Goal: Information Seeking & Learning: Learn about a topic

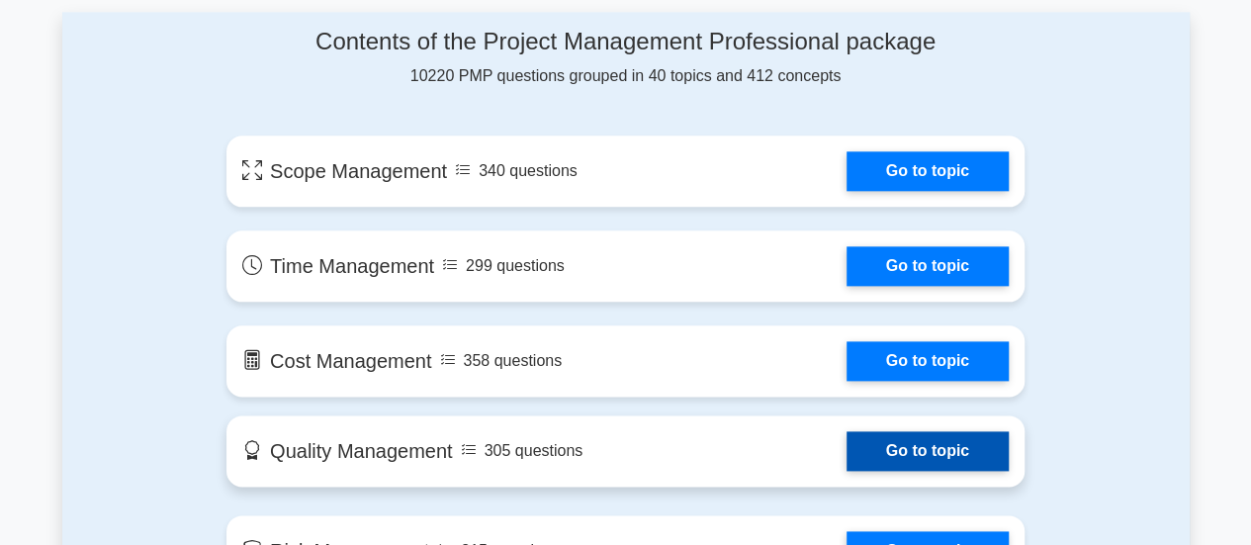
scroll to position [1055, 0]
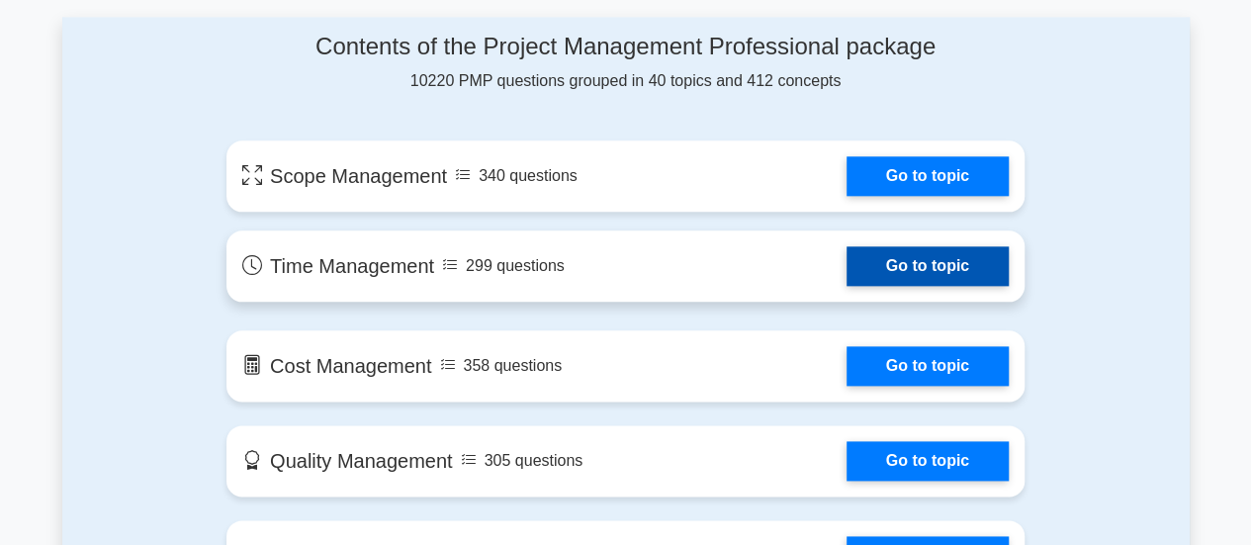
click at [942, 268] on link "Go to topic" at bounding box center [928, 266] width 162 height 40
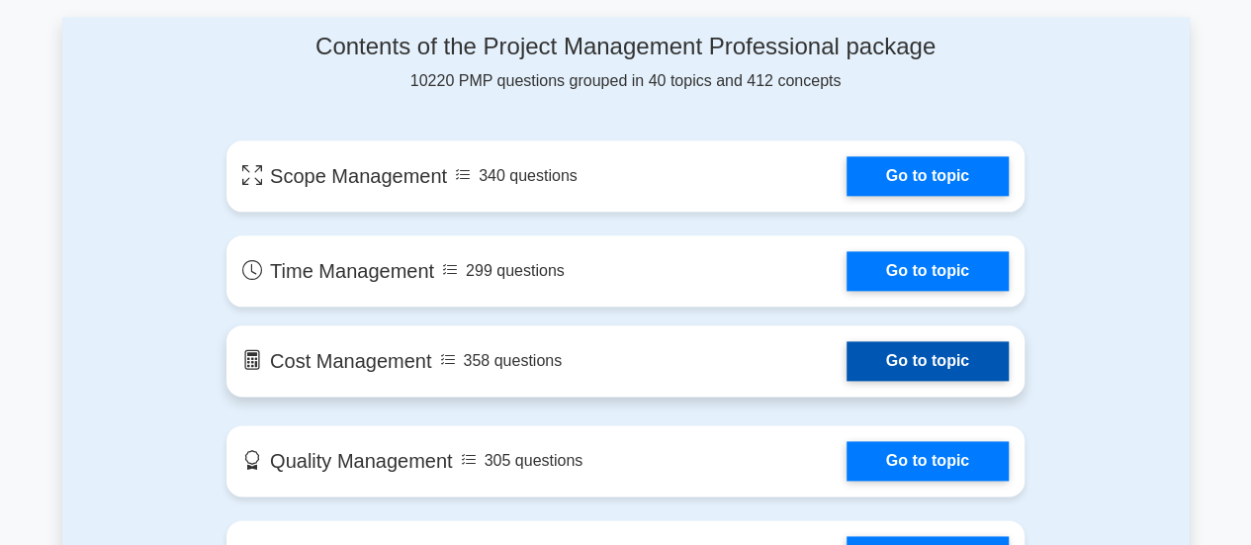
click at [918, 363] on link "Go to topic" at bounding box center [928, 361] width 162 height 40
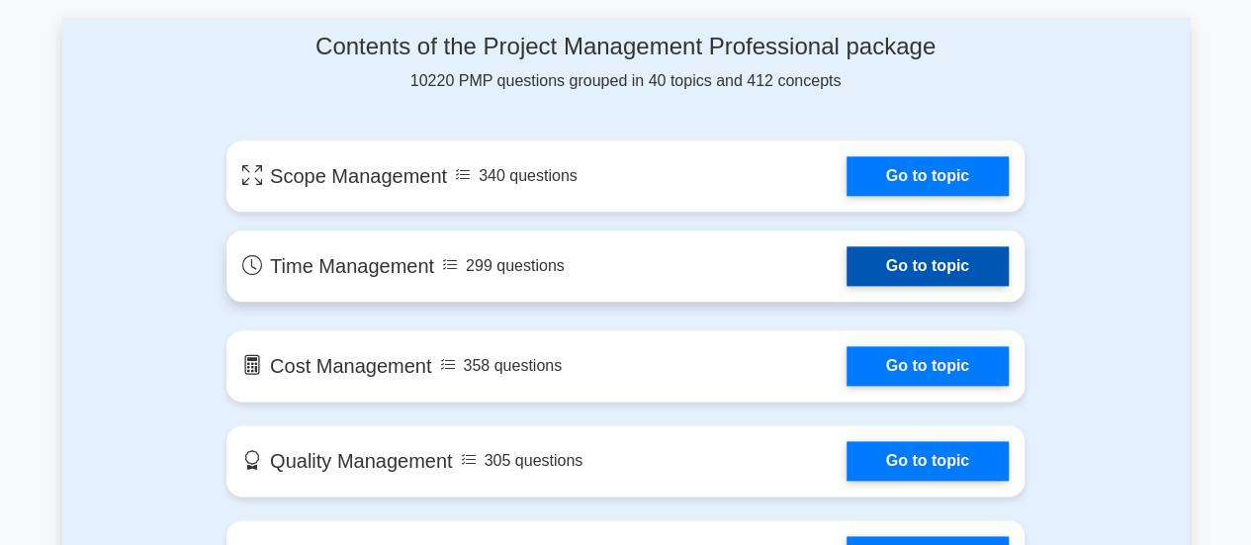
click at [898, 266] on link "Go to topic" at bounding box center [928, 266] width 162 height 40
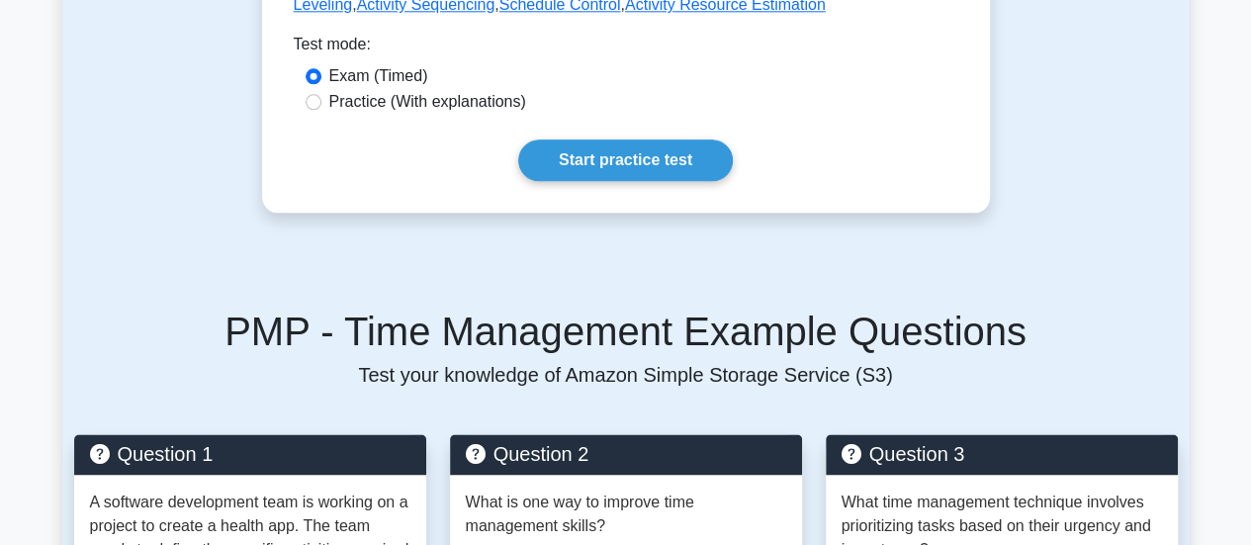
scroll to position [941, 0]
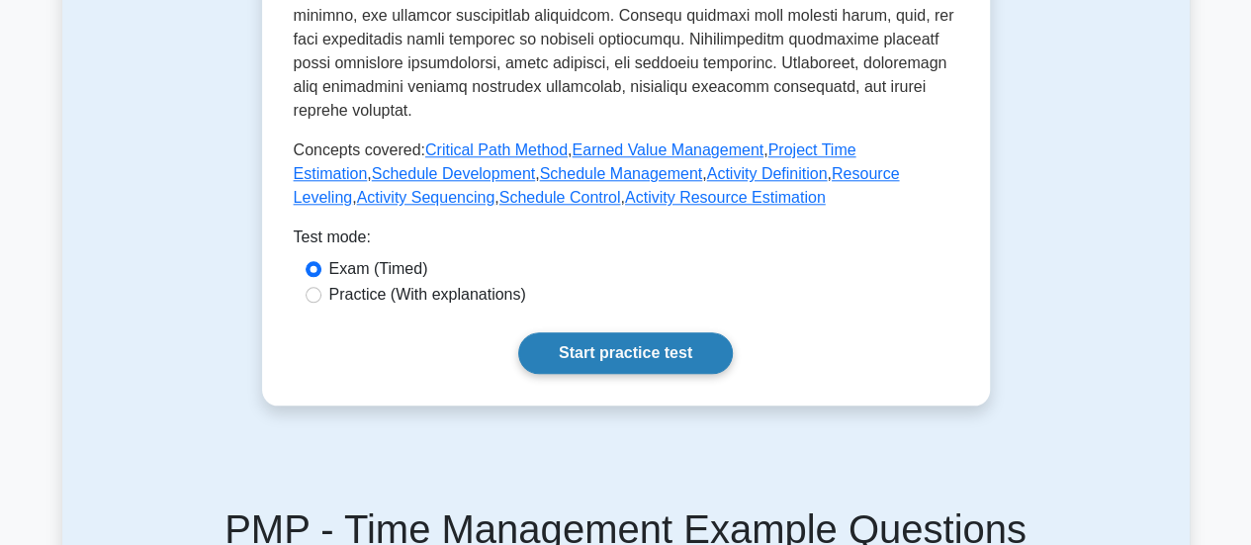
click at [627, 332] on link "Start practice test" at bounding box center [625, 353] width 215 height 42
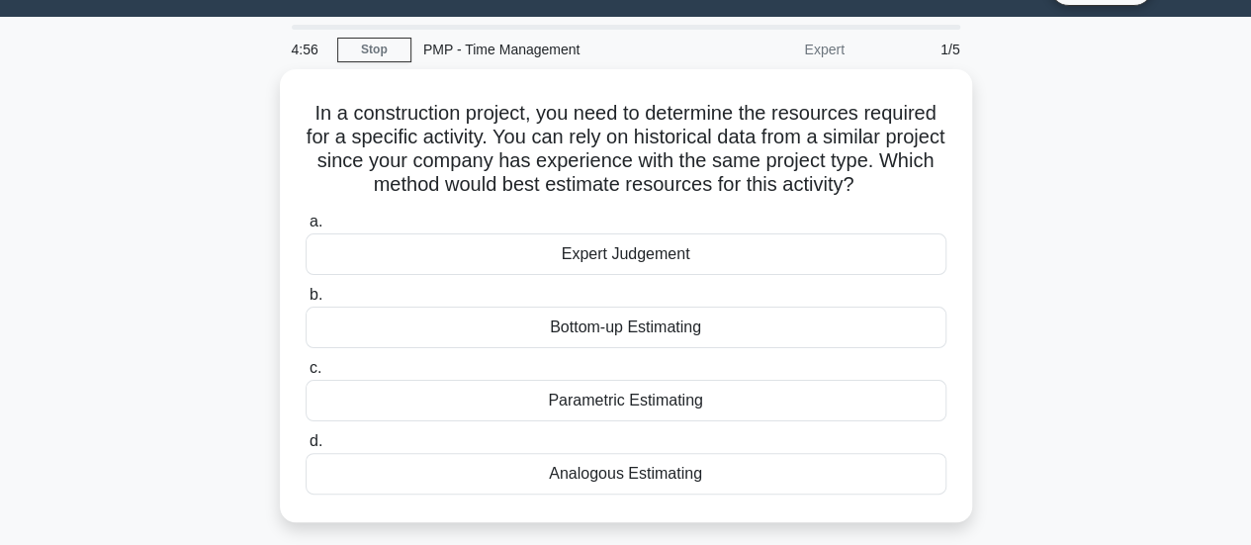
scroll to position [47, 0]
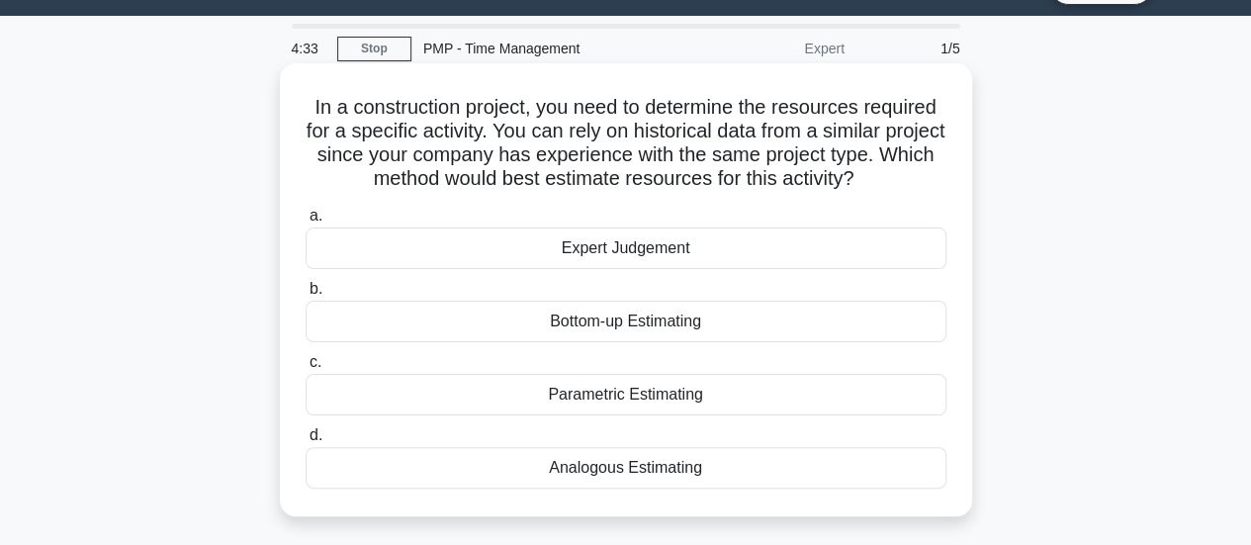
click at [601, 254] on div "Expert Judgement" at bounding box center [626, 248] width 641 height 42
click at [306, 223] on input "a. Expert Judgement" at bounding box center [306, 216] width 0 height 13
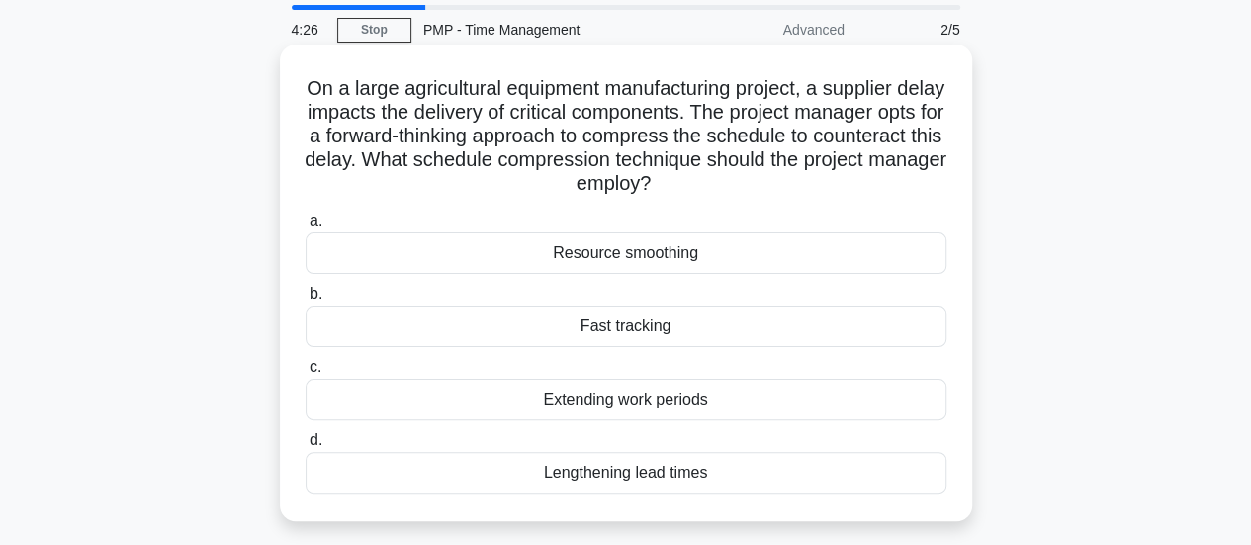
scroll to position [68, 0]
click at [593, 244] on div "Resource smoothing" at bounding box center [626, 251] width 641 height 42
click at [306, 226] on input "a. Resource smoothing" at bounding box center [306, 219] width 0 height 13
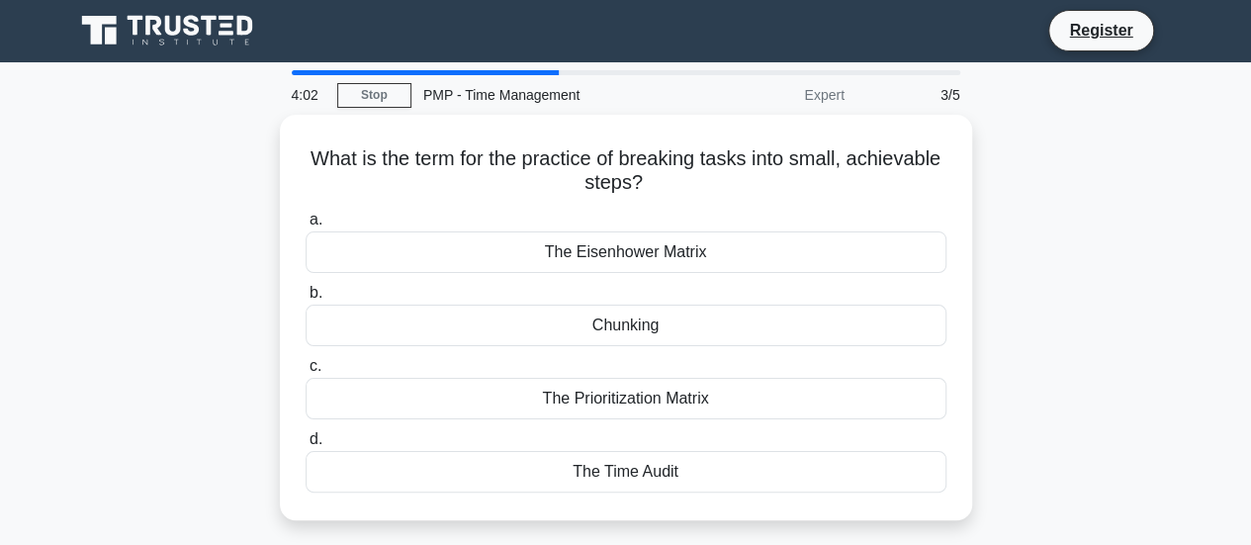
scroll to position [0, 0]
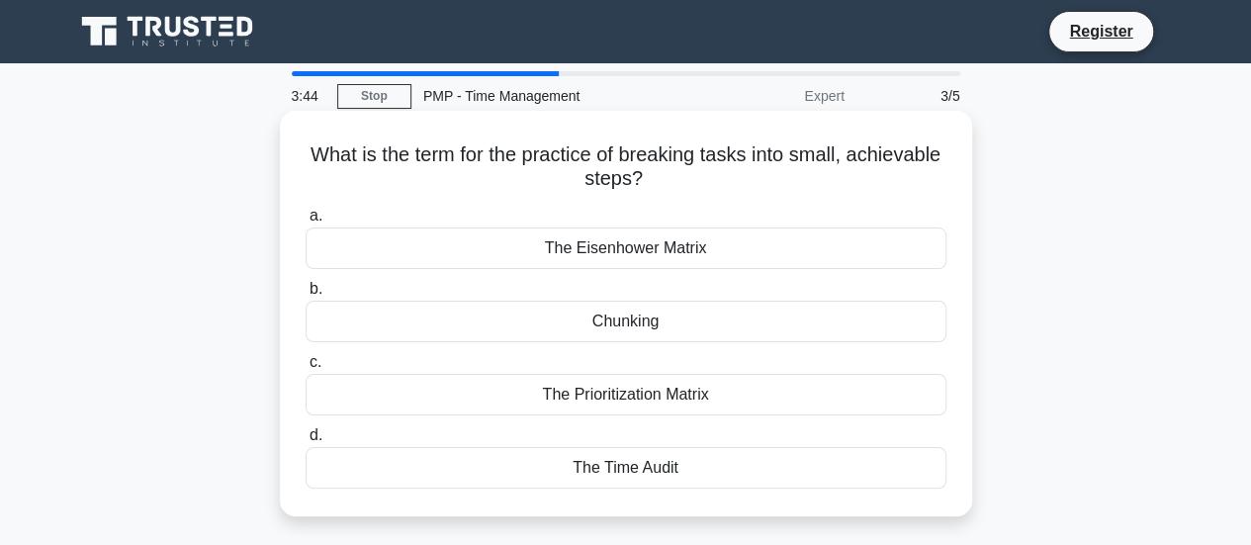
click at [588, 249] on div "The Eisenhower Matrix" at bounding box center [626, 248] width 641 height 42
click at [306, 223] on input "a. The Eisenhower Matrix" at bounding box center [306, 216] width 0 height 13
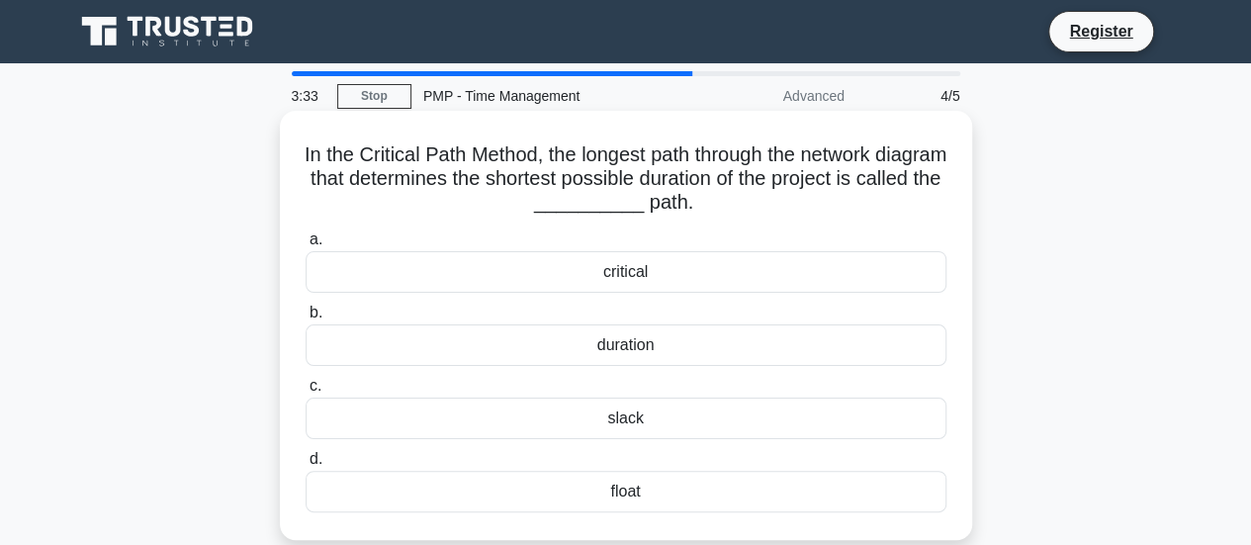
click at [627, 409] on div "slack" at bounding box center [626, 419] width 641 height 42
click at [306, 393] on input "c. slack" at bounding box center [306, 386] width 0 height 13
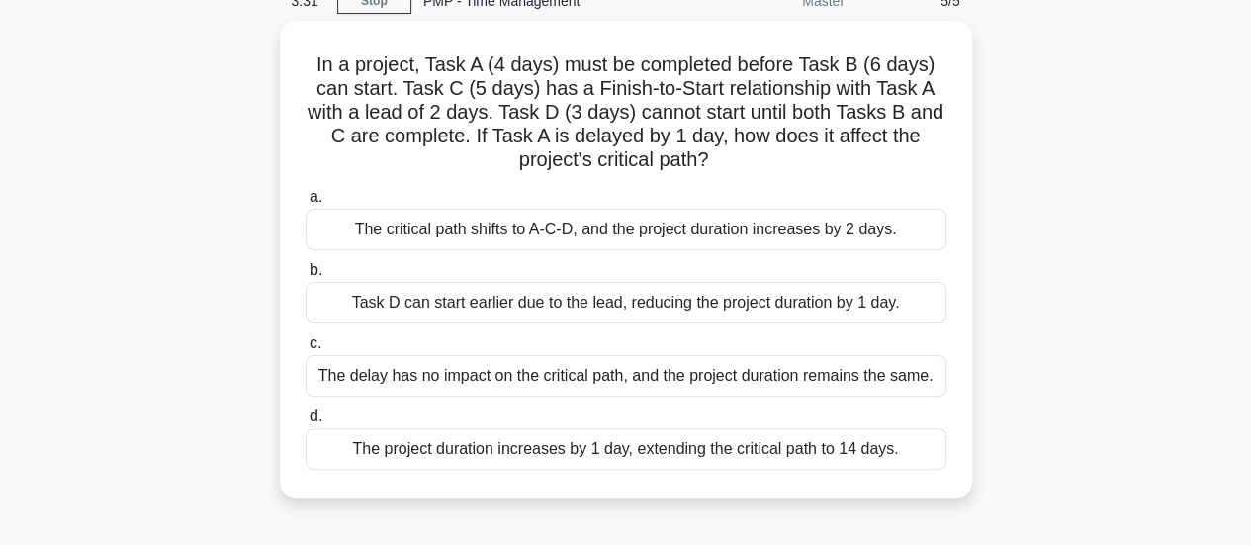
scroll to position [96, 0]
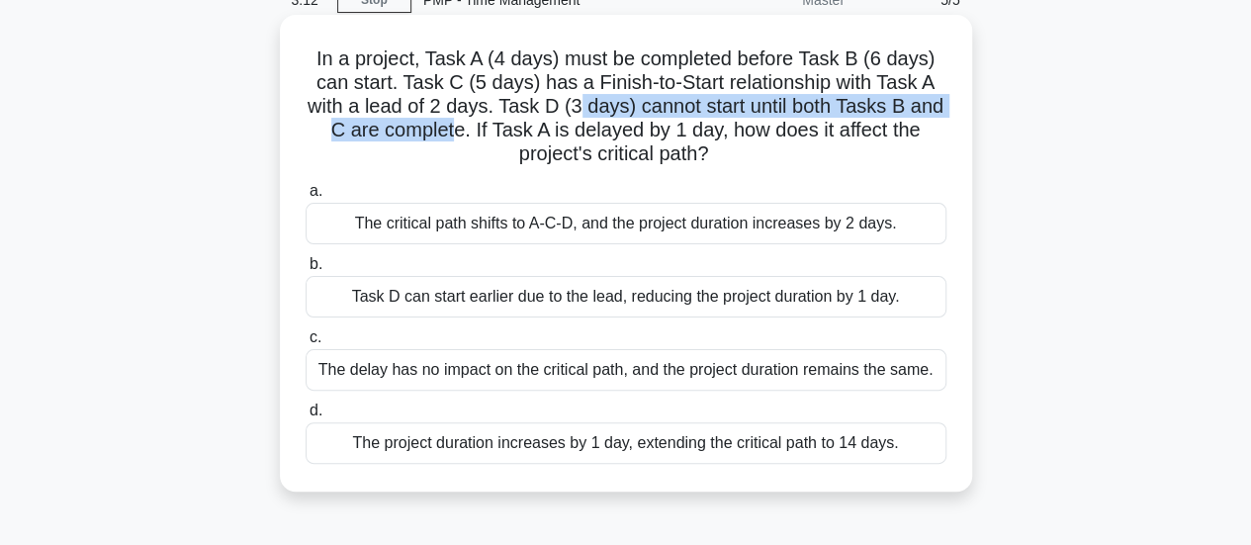
drag, startPoint x: 574, startPoint y: 109, endPoint x: 460, endPoint y: 129, distance: 115.5
click at [460, 129] on h5 "In a project, Task A (4 days) must be completed before Task B (6 days) can star…" at bounding box center [626, 106] width 645 height 121
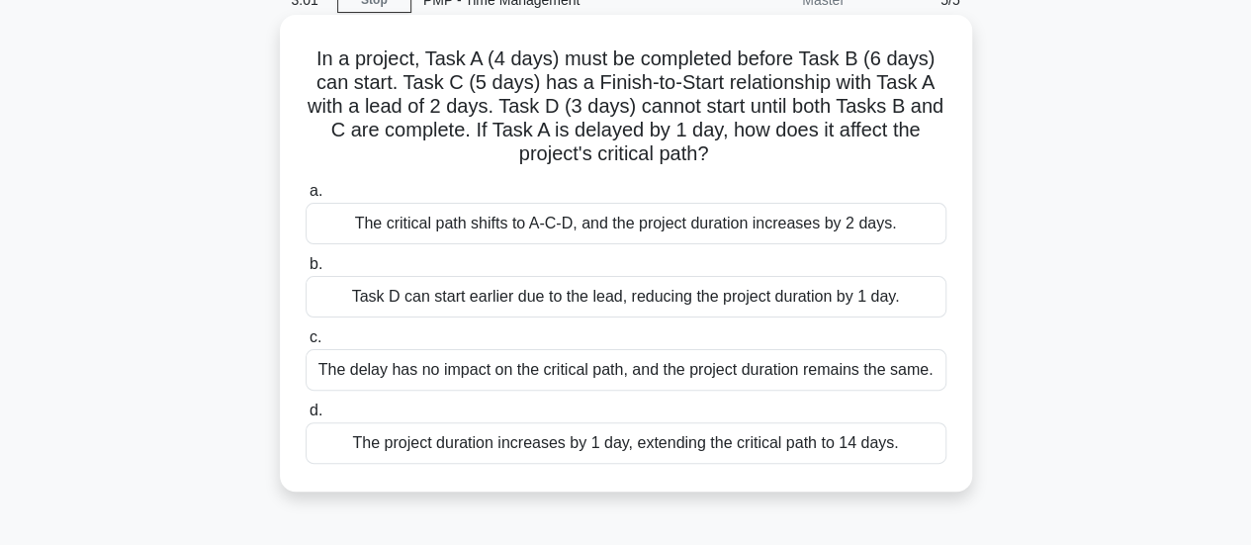
click at [433, 366] on div "The delay has no impact on the critical path, and the project duration remains …" at bounding box center [626, 370] width 641 height 42
click at [306, 344] on input "c. The delay has no impact on the critical path, and the project duration remai…" at bounding box center [306, 337] width 0 height 13
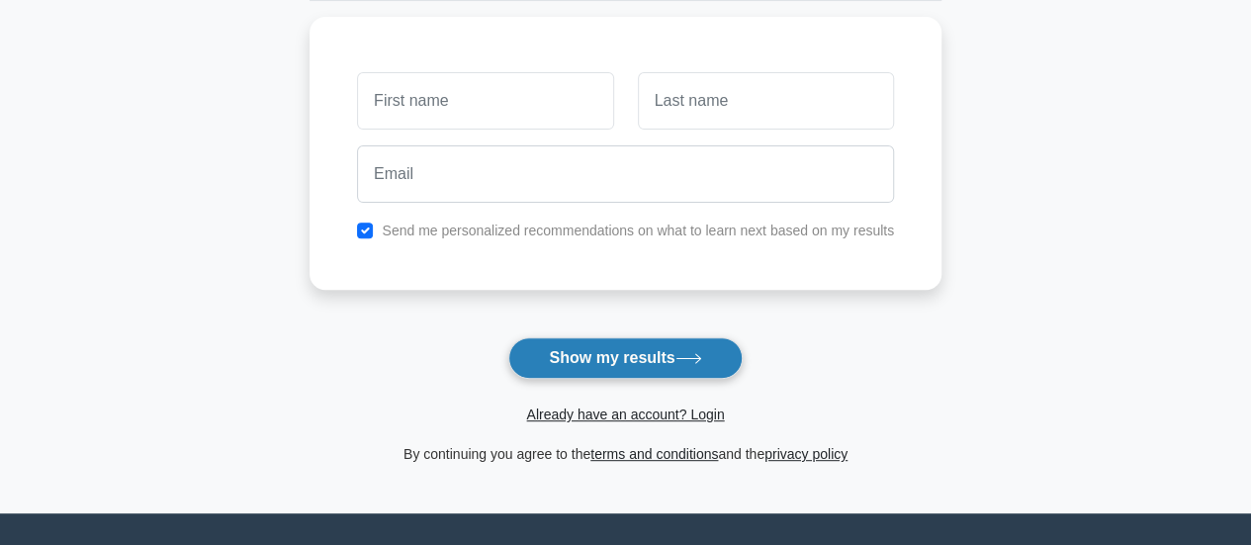
scroll to position [263, 0]
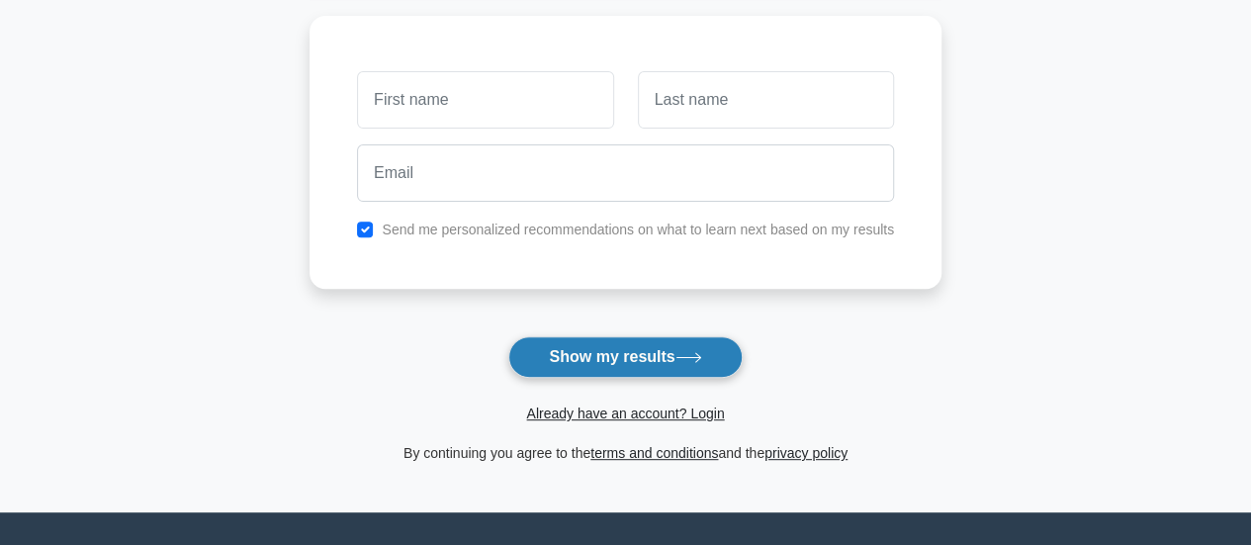
click at [592, 355] on button "Show my results" at bounding box center [624, 357] width 233 height 42
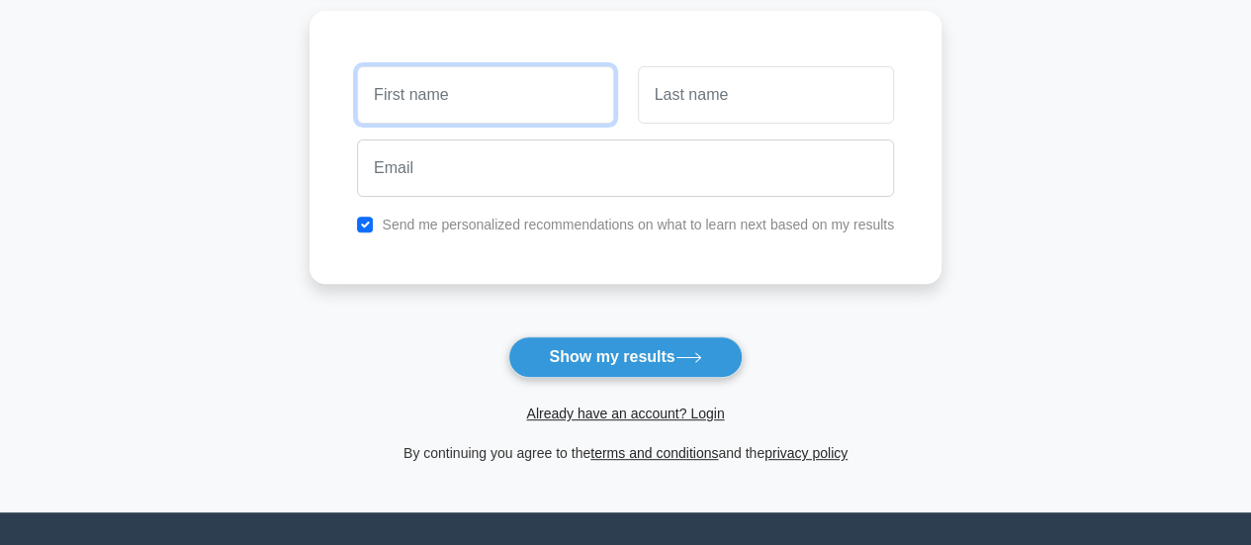
click at [396, 98] on input "text" at bounding box center [485, 94] width 256 height 57
type input "saket"
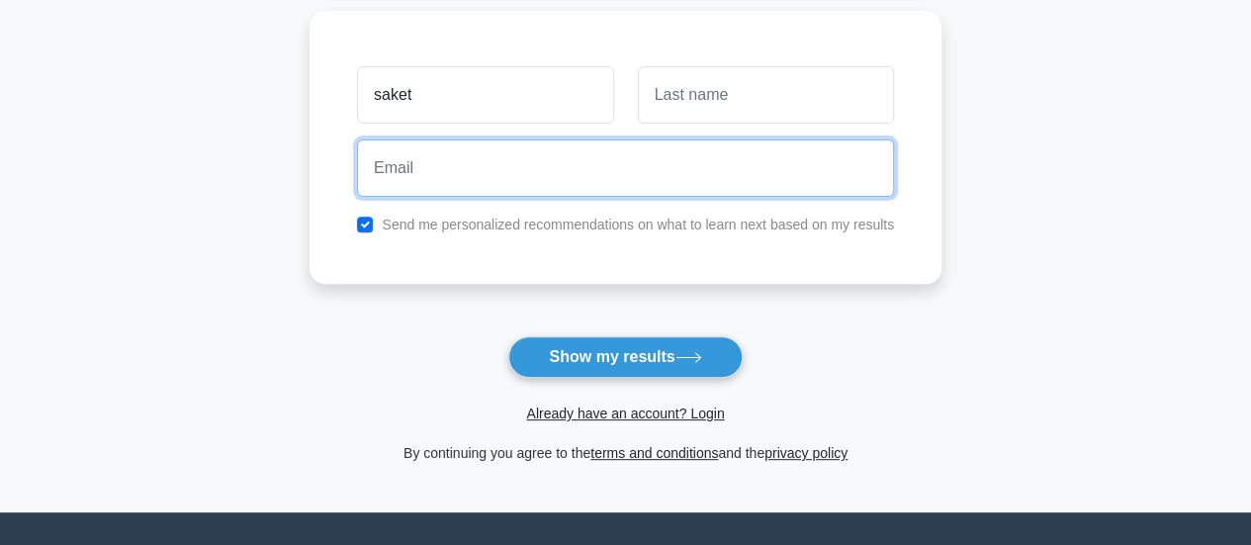
click at [467, 169] on input "email" at bounding box center [625, 167] width 537 height 57
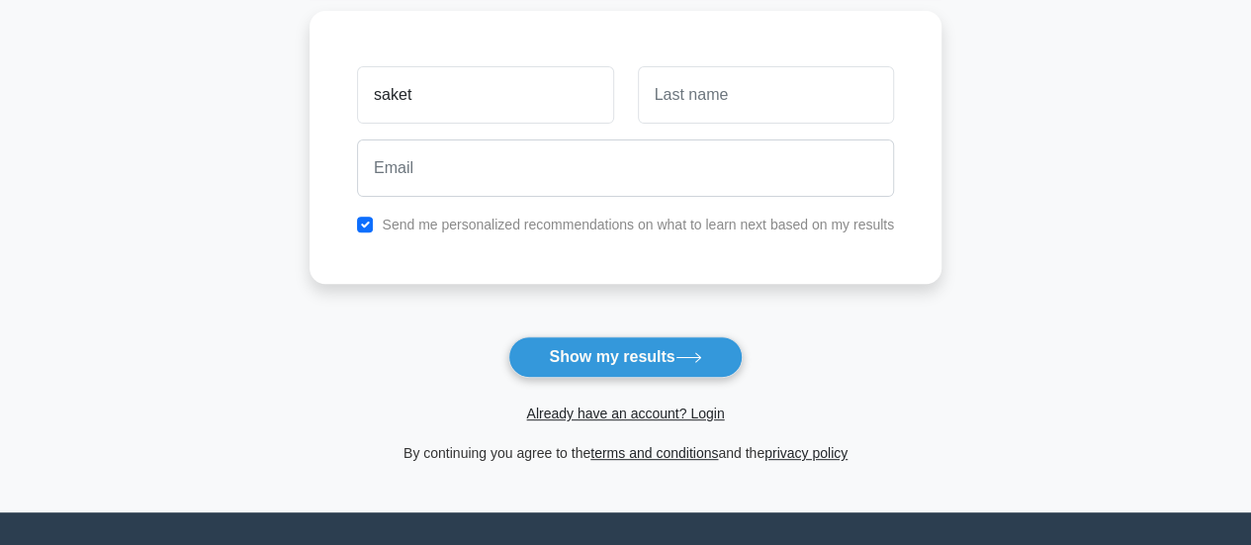
click at [346, 213] on div "Send me personalized recommendations on what to learn next based on my results" at bounding box center [625, 225] width 561 height 24
click at [362, 221] on input "checkbox" at bounding box center [365, 225] width 16 height 16
checkbox input "false"
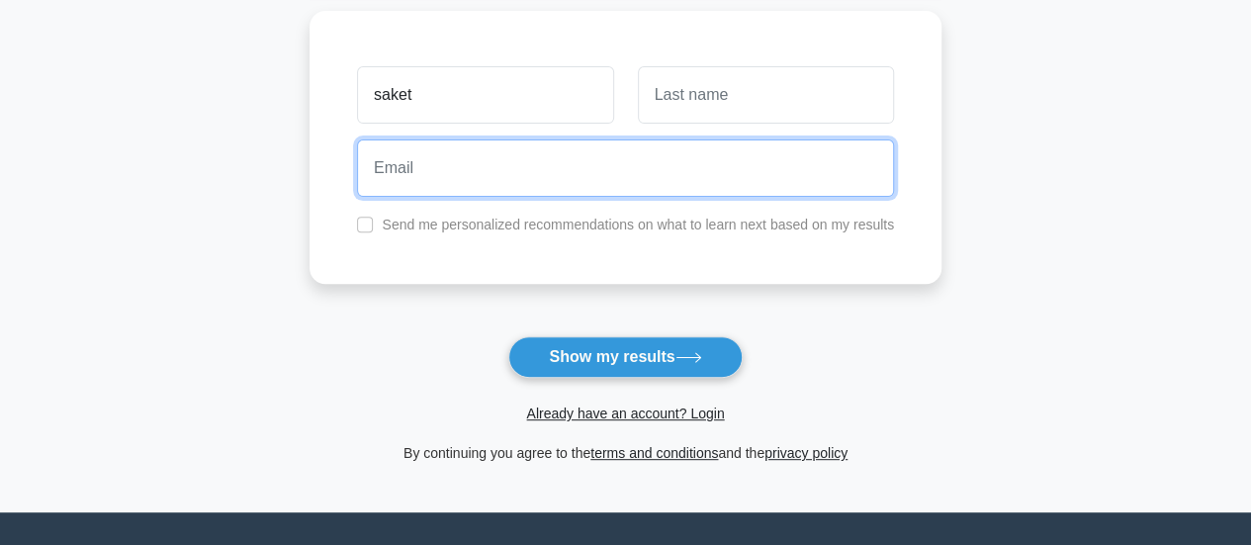
click at [434, 171] on input "email" at bounding box center [625, 167] width 537 height 57
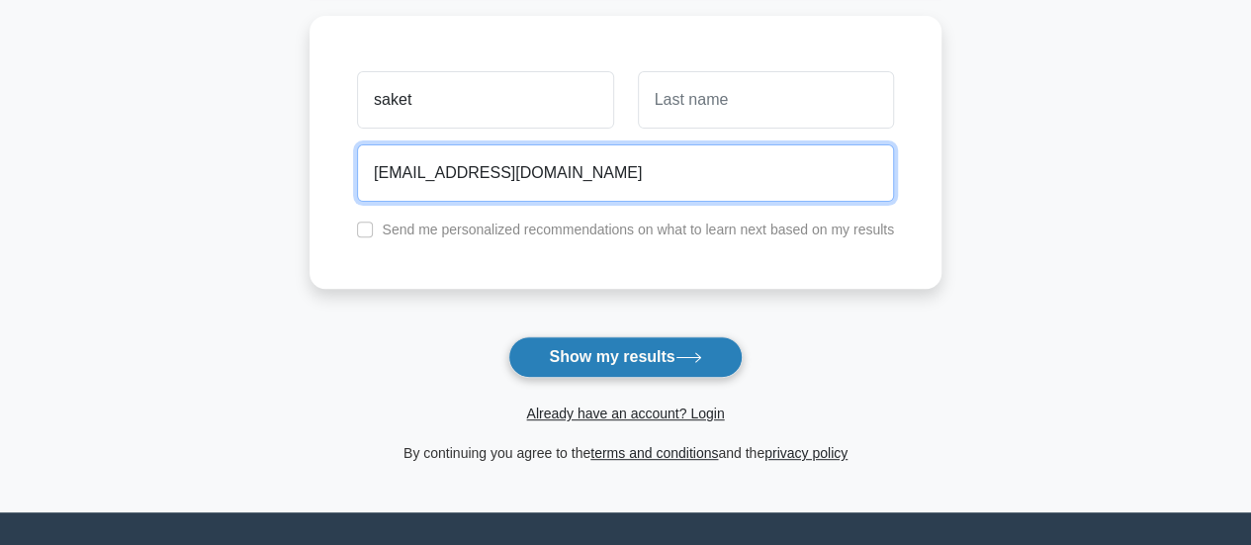
type input "getsaketraj@gmail.com"
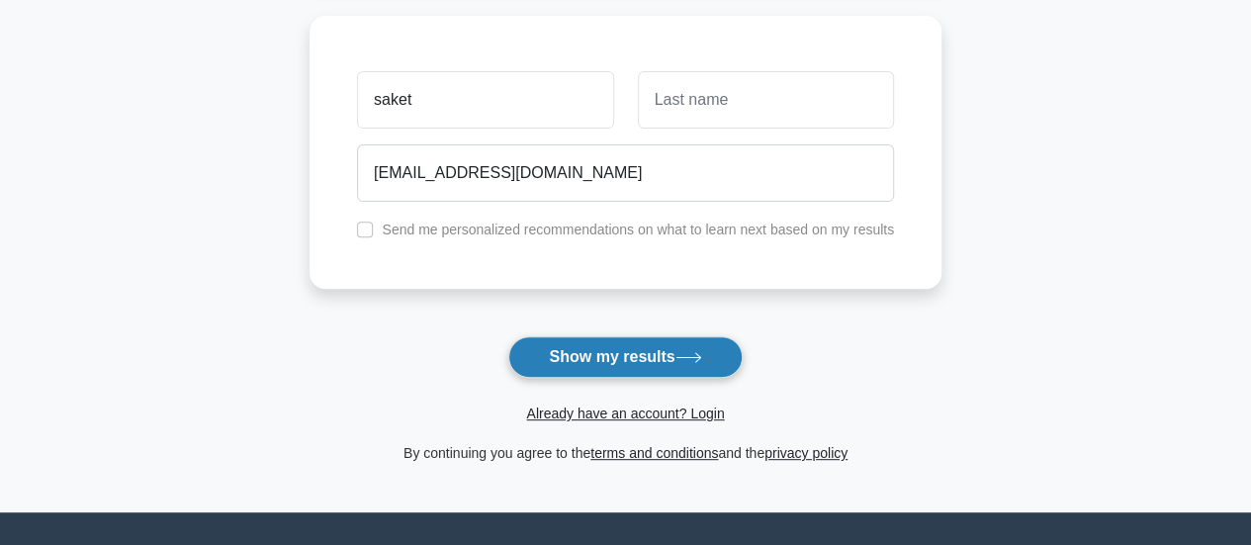
click at [617, 347] on button "Show my results" at bounding box center [624, 357] width 233 height 42
type input "raj"
click at [633, 358] on button "Show my results" at bounding box center [624, 357] width 233 height 42
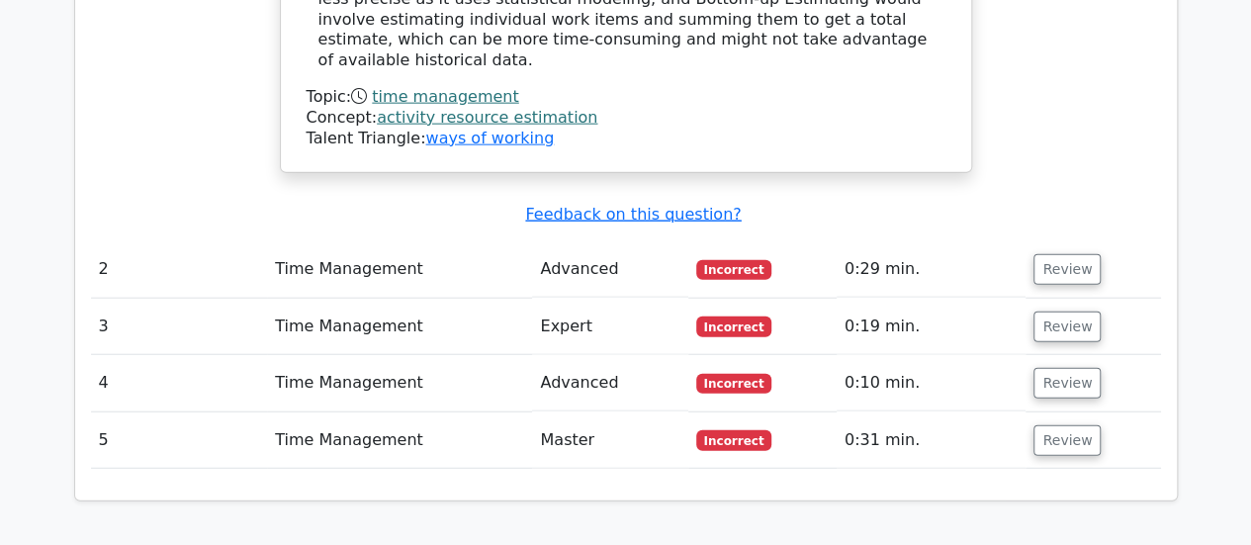
scroll to position [2305, 0]
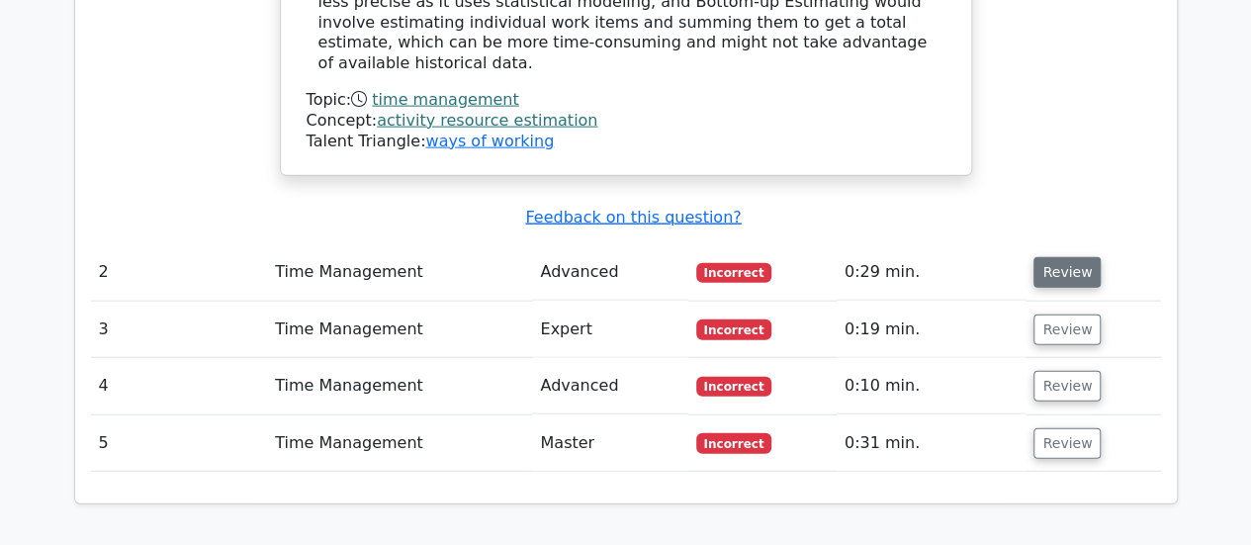
click at [1047, 257] on button "Review" at bounding box center [1067, 272] width 67 height 31
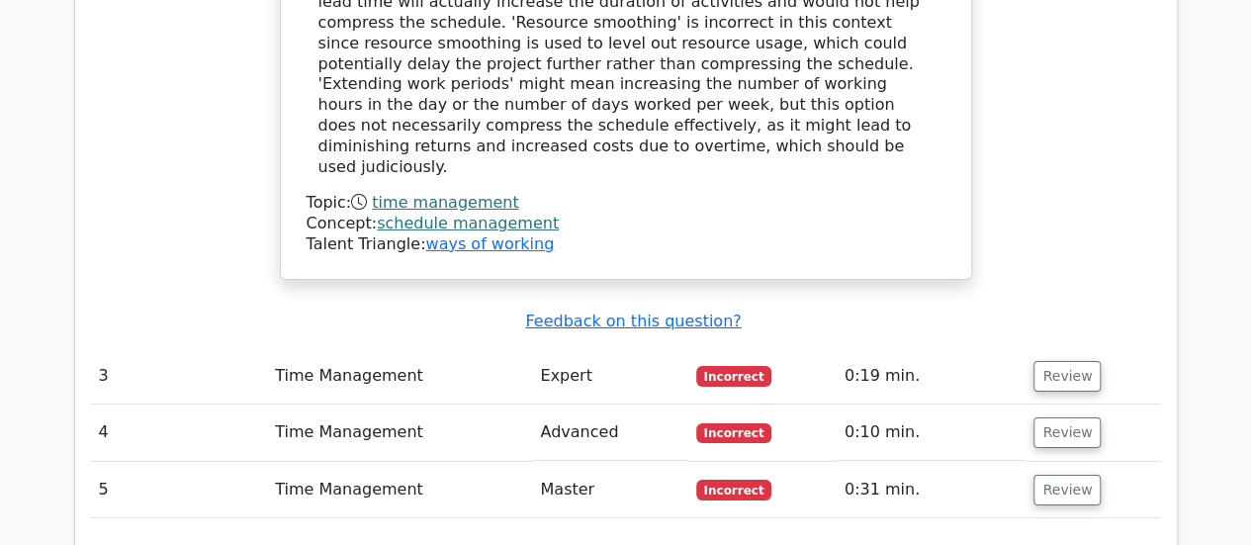
scroll to position [3280, 0]
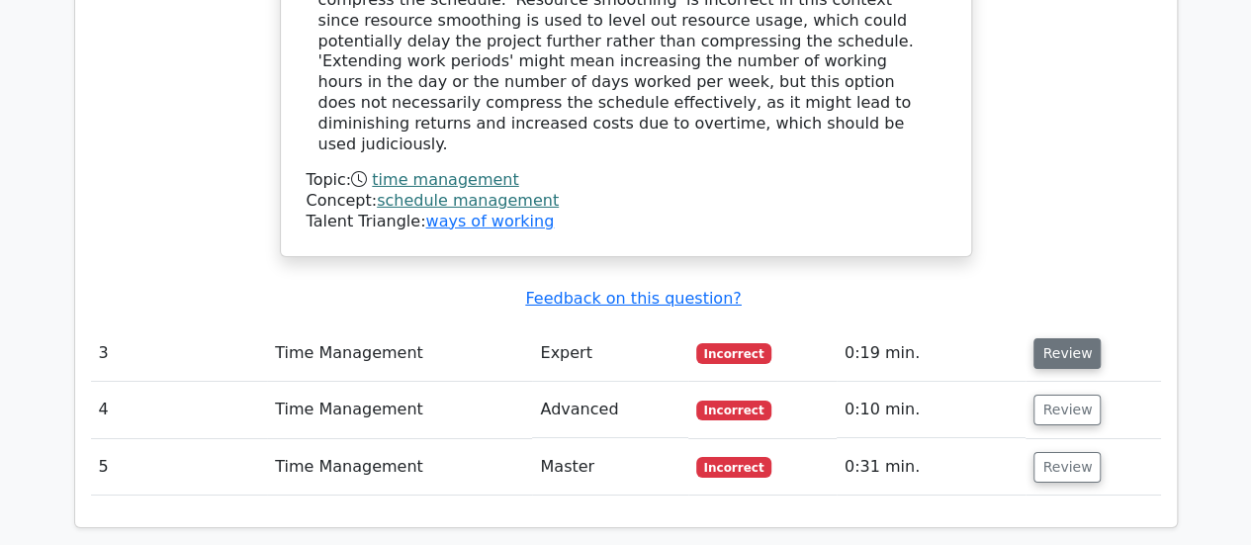
click at [1061, 338] on button "Review" at bounding box center [1067, 353] width 67 height 31
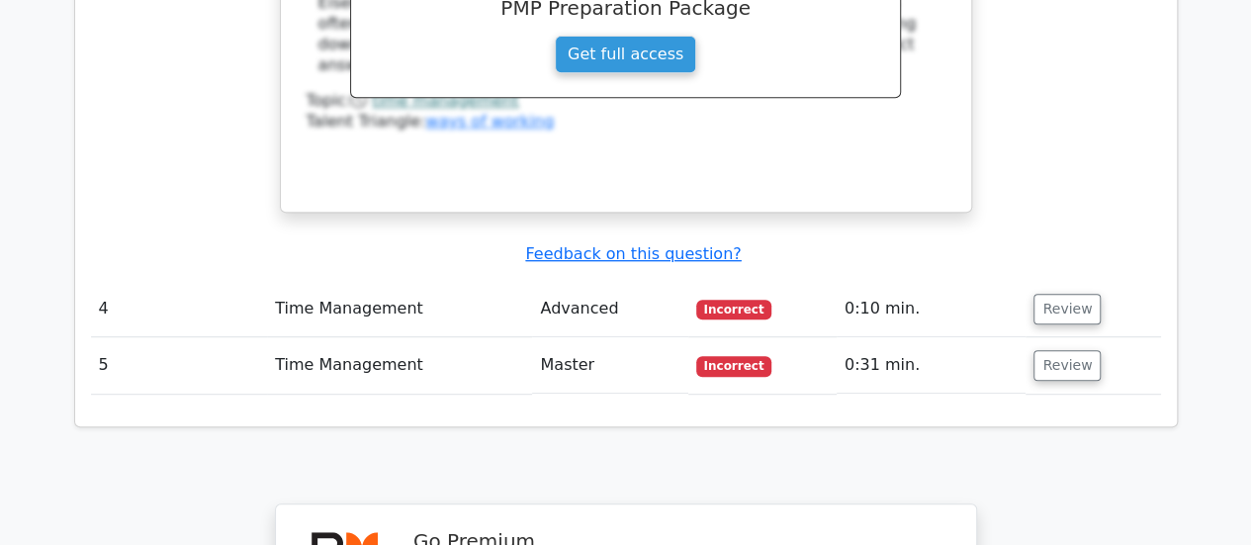
scroll to position [4192, 0]
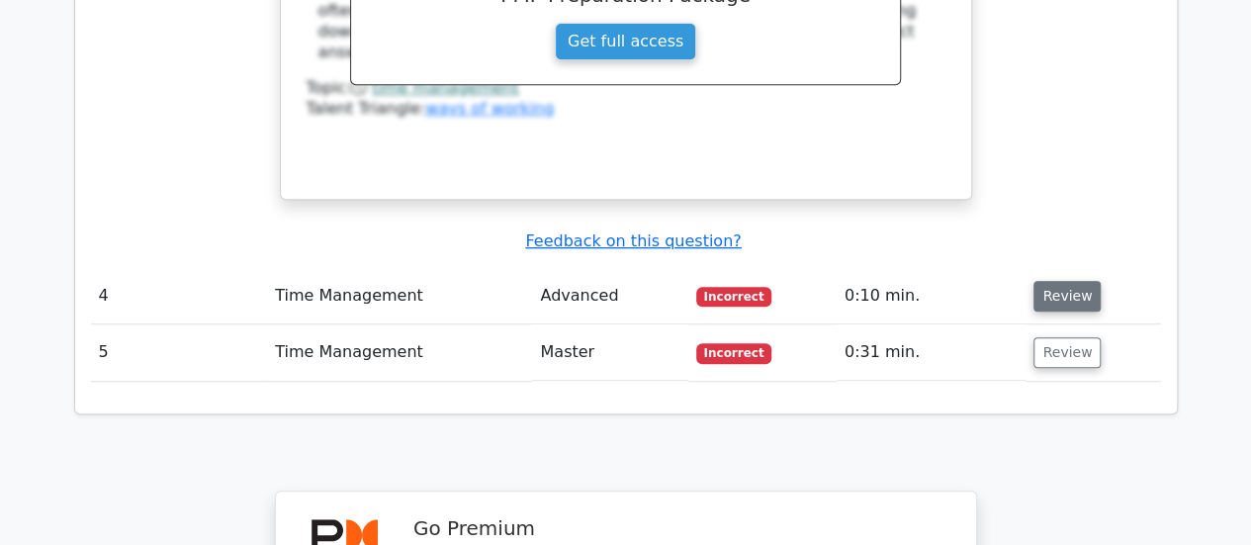
click at [1060, 281] on button "Review" at bounding box center [1067, 296] width 67 height 31
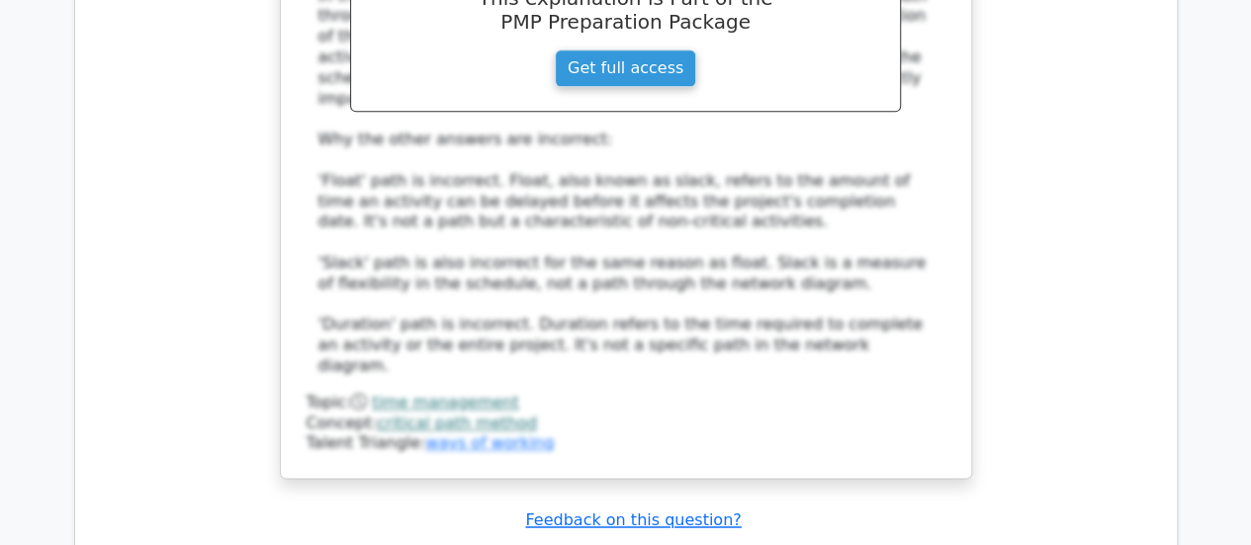
scroll to position [5056, 0]
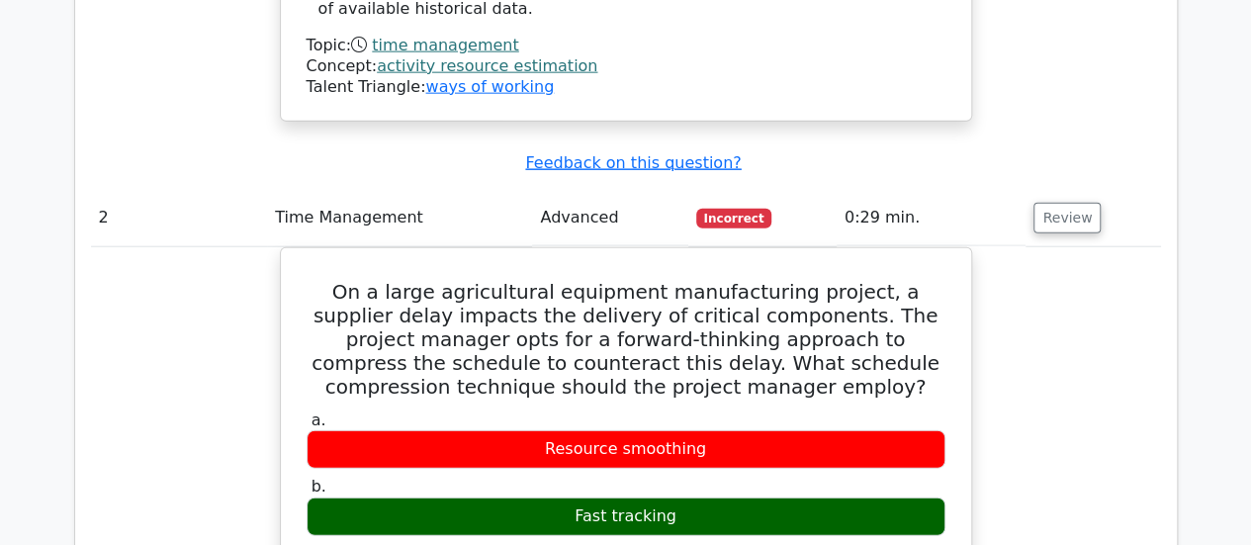
scroll to position [2428, 0]
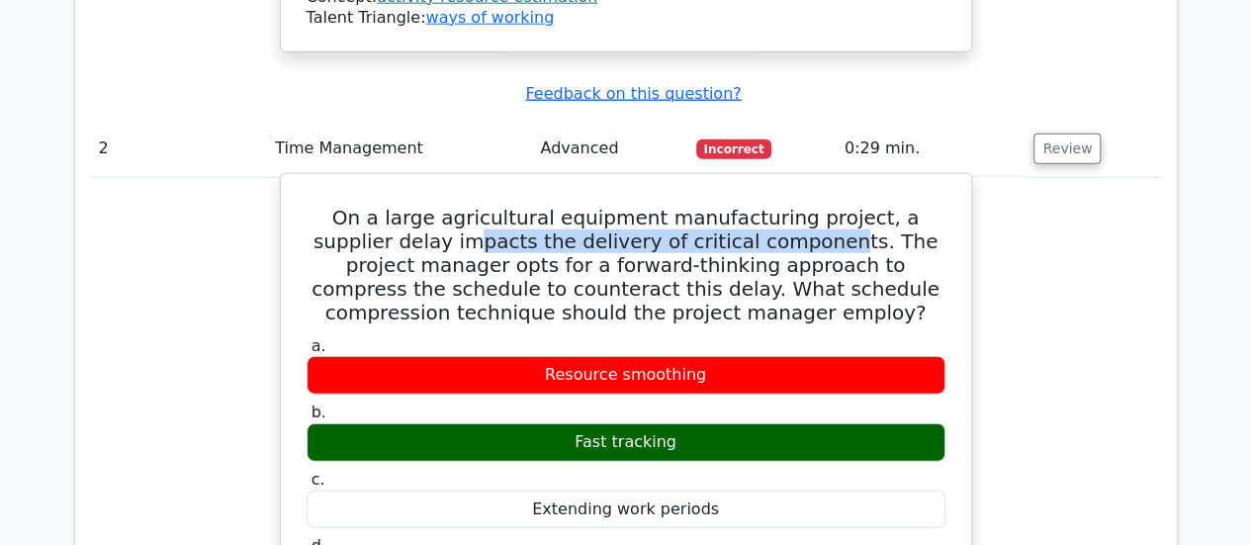
drag, startPoint x: 375, startPoint y: 92, endPoint x: 728, endPoint y: 99, distance: 353.2
click at [728, 206] on h5 "On a large agricultural equipment manufacturing project, a supplier delay impac…" at bounding box center [626, 265] width 643 height 119
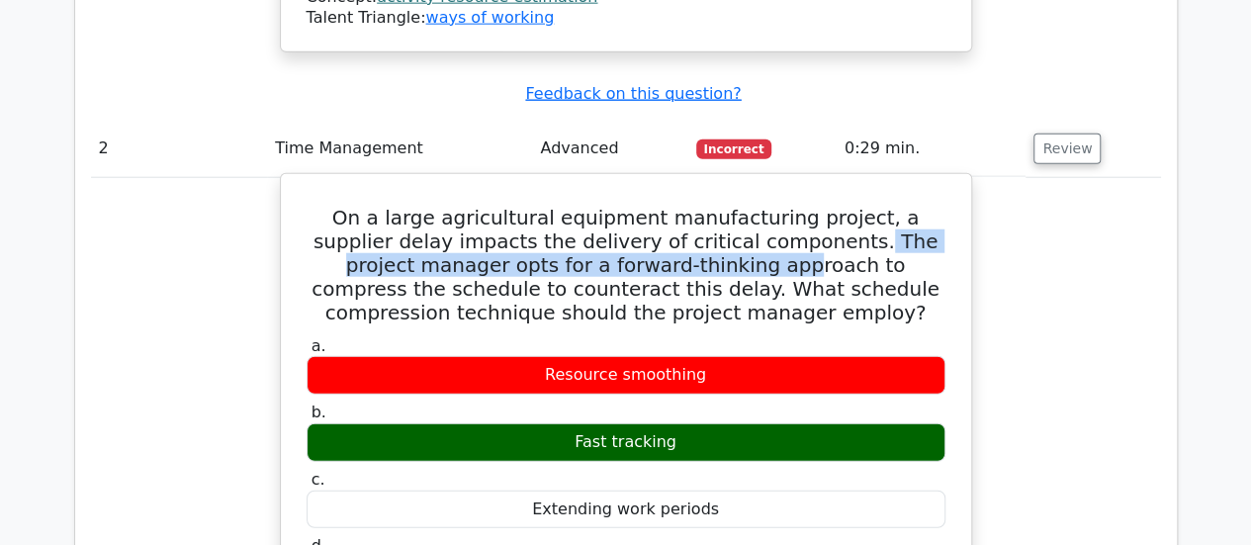
drag, startPoint x: 750, startPoint y: 96, endPoint x: 654, endPoint y: 116, distance: 98.0
click at [654, 206] on h5 "On a large agricultural equipment manufacturing project, a supplier delay impac…" at bounding box center [626, 265] width 643 height 119
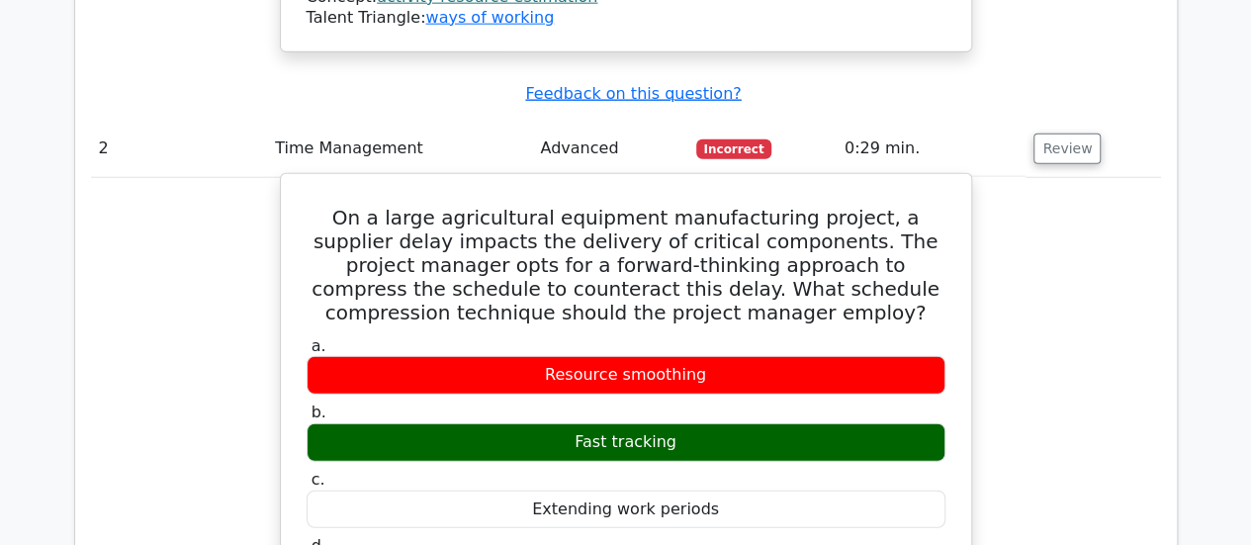
click at [735, 206] on h5 "On a large agricultural equipment manufacturing project, a supplier delay impac…" at bounding box center [626, 265] width 643 height 119
click at [695, 206] on h5 "On a large agricultural equipment manufacturing project, a supplier delay impac…" at bounding box center [626, 265] width 643 height 119
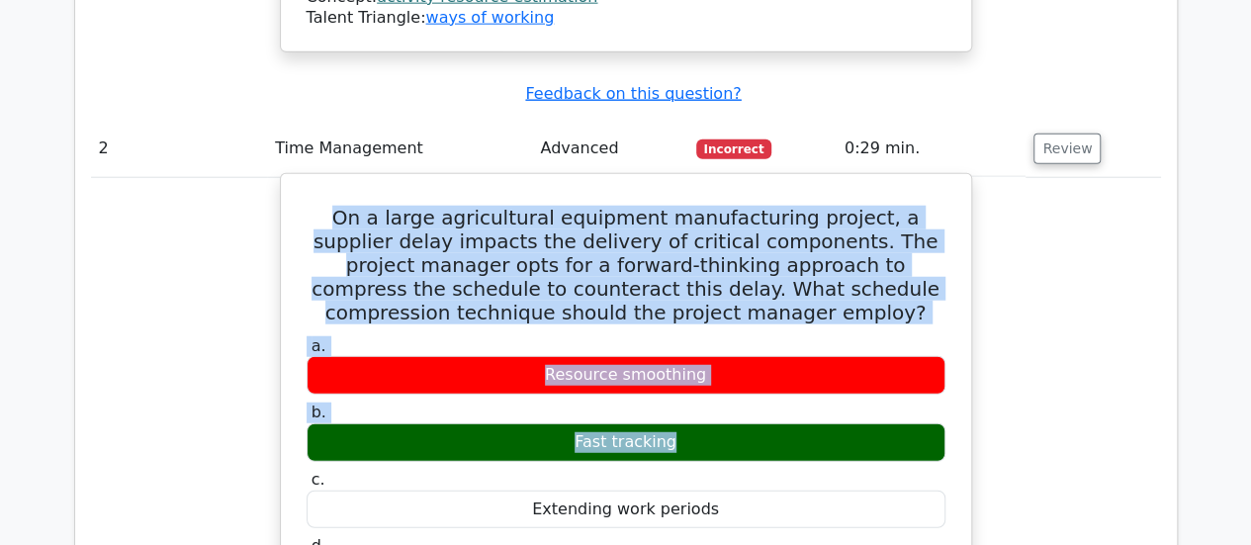
drag, startPoint x: 695, startPoint y: 140, endPoint x: 611, endPoint y: 298, distance: 178.3
click at [611, 423] on div "Fast tracking" at bounding box center [626, 442] width 639 height 39
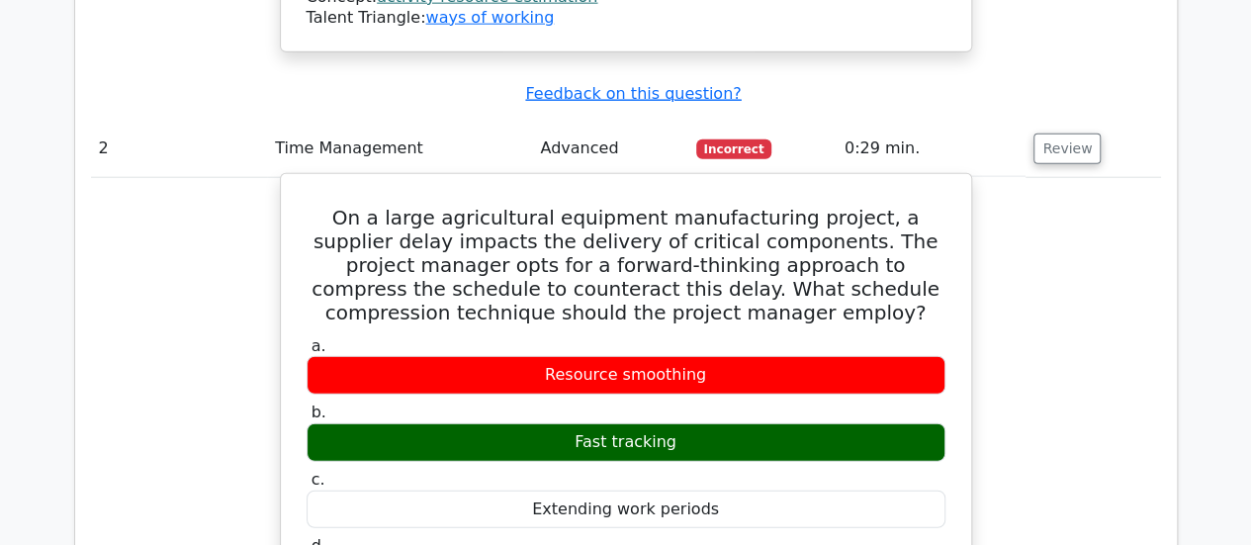
click at [611, 423] on div "Fast tracking" at bounding box center [626, 442] width 639 height 39
click at [681, 423] on div "Fast tracking" at bounding box center [626, 442] width 639 height 39
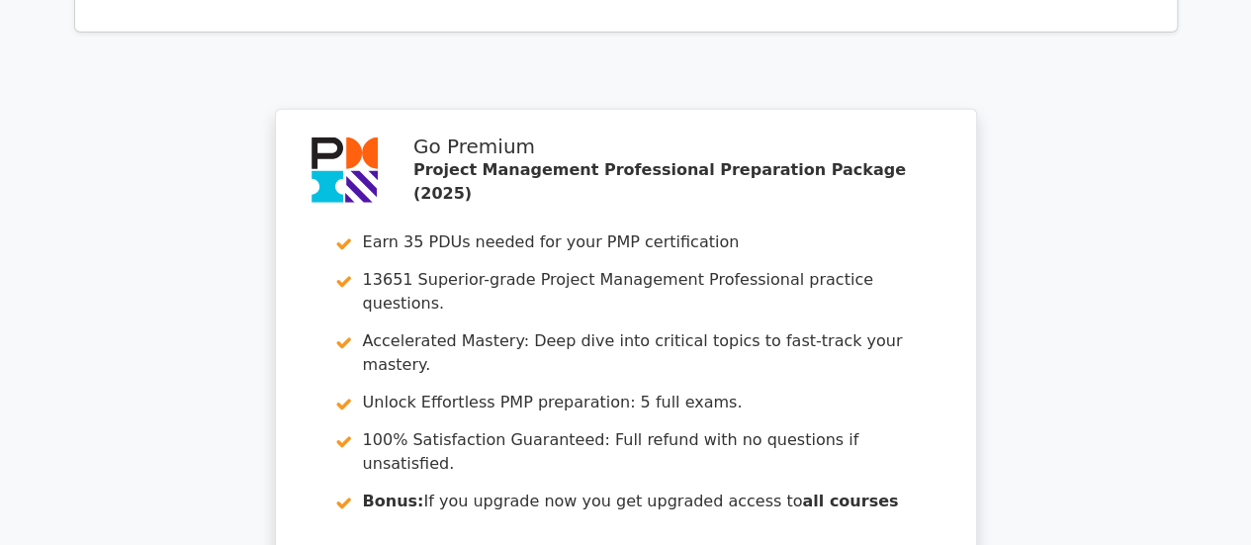
scroll to position [6577, 0]
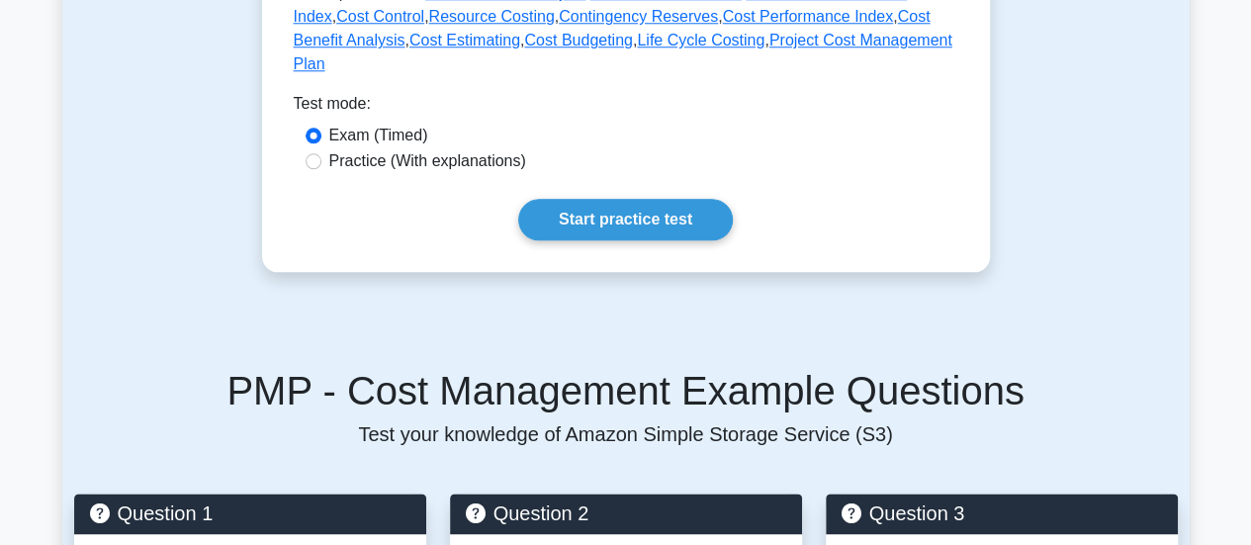
scroll to position [1048, 0]
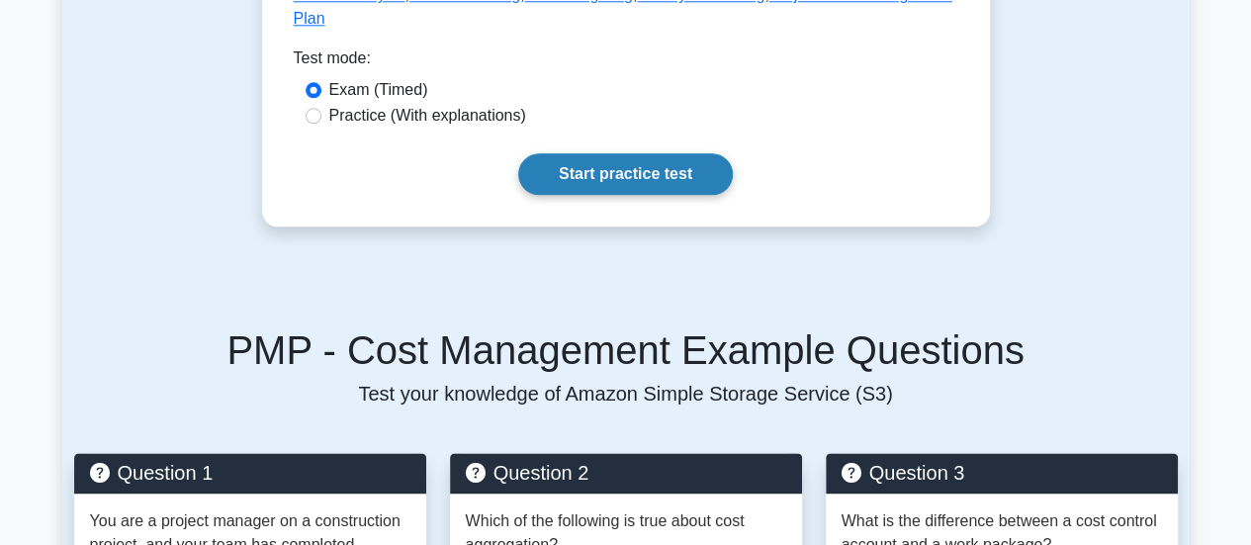
click at [659, 153] on link "Start practice test" at bounding box center [625, 174] width 215 height 42
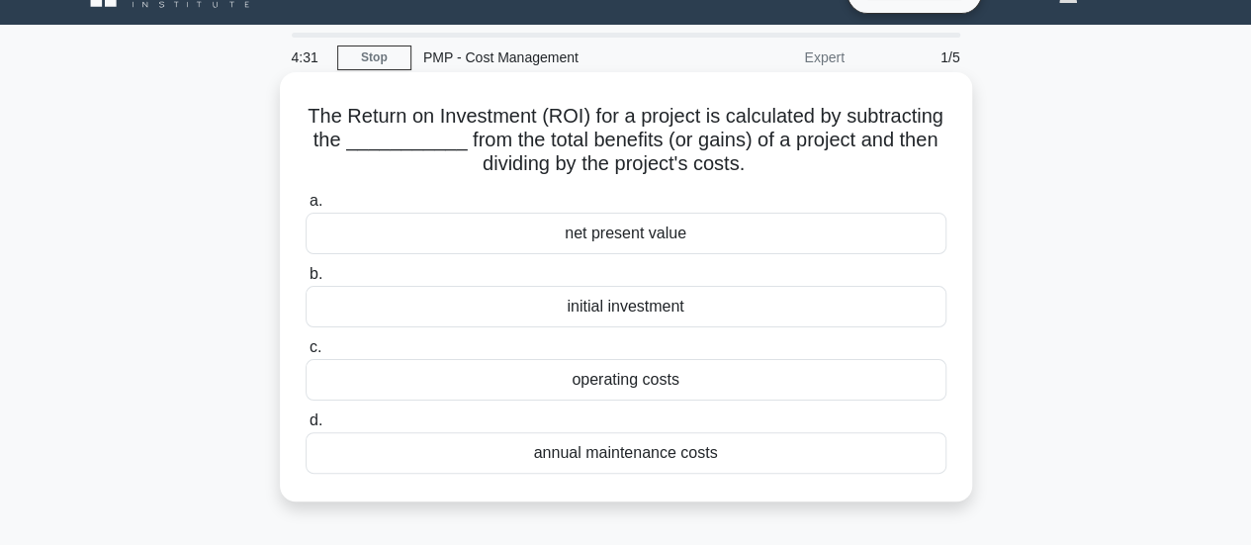
scroll to position [36, 0]
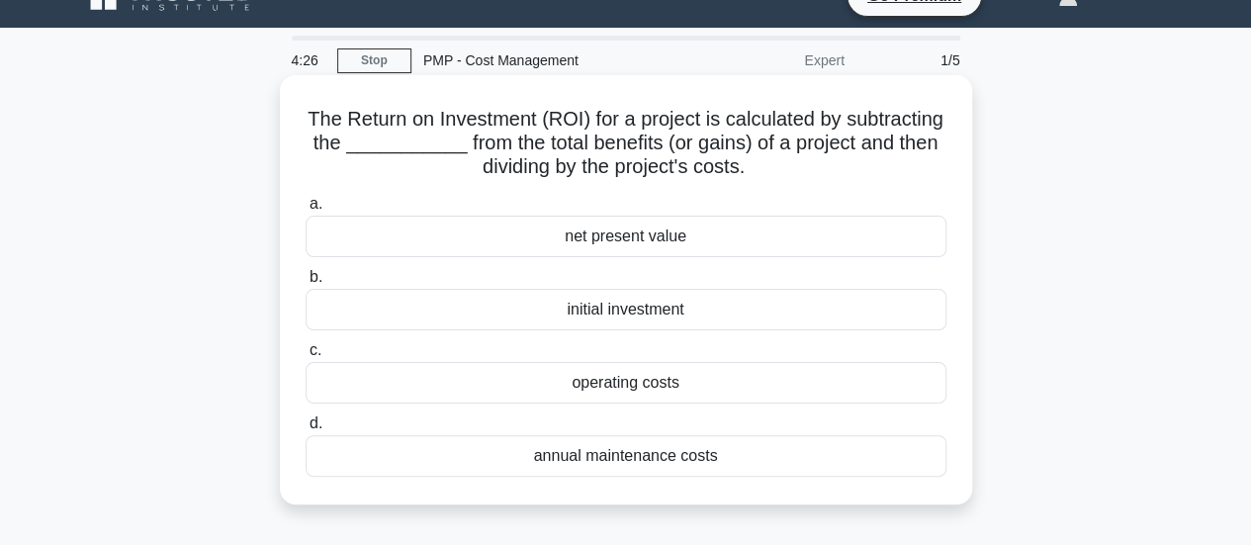
click at [636, 316] on div "initial investment" at bounding box center [626, 310] width 641 height 42
click at [306, 284] on input "b. initial investment" at bounding box center [306, 277] width 0 height 13
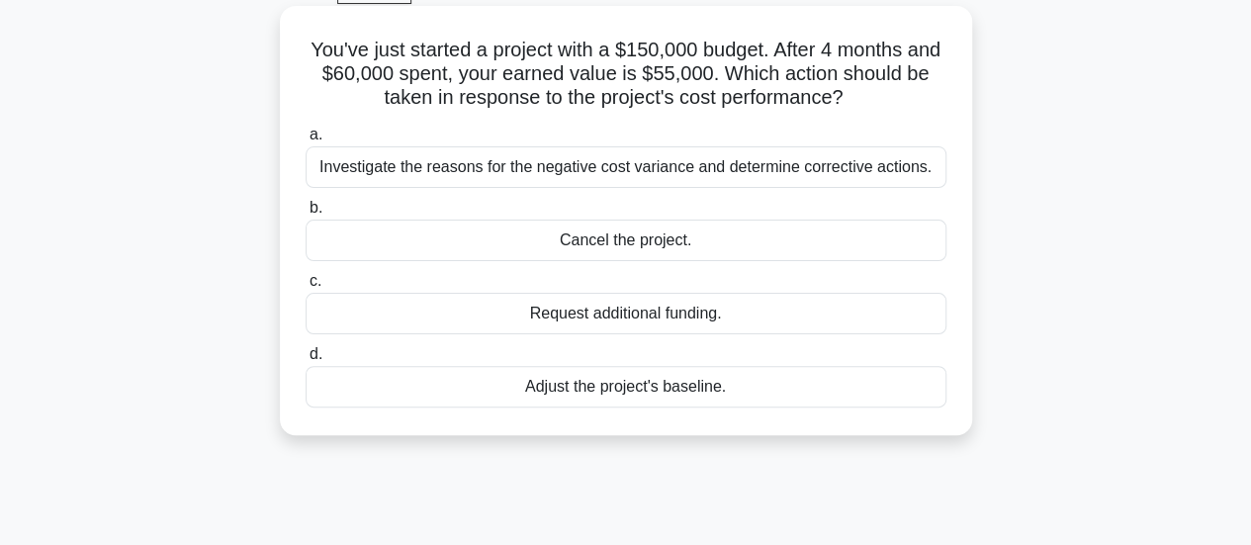
scroll to position [73, 0]
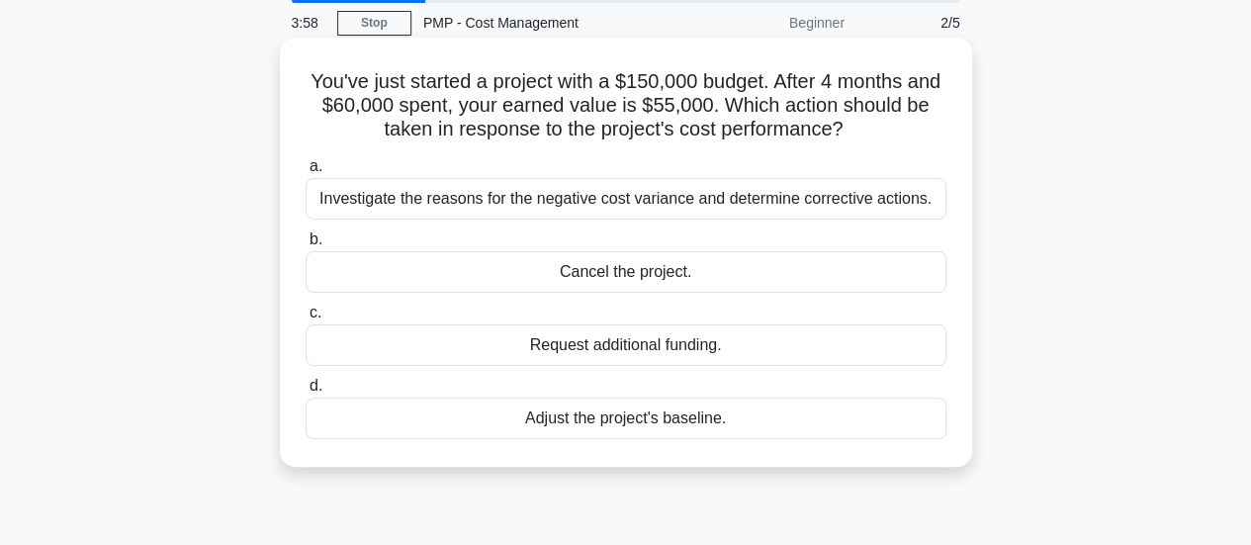
click at [520, 203] on div "Investigate the reasons for the negative cost variance and determine corrective…" at bounding box center [626, 199] width 641 height 42
click at [306, 173] on input "a. Investigate the reasons for the negative cost variance and determine correct…" at bounding box center [306, 166] width 0 height 13
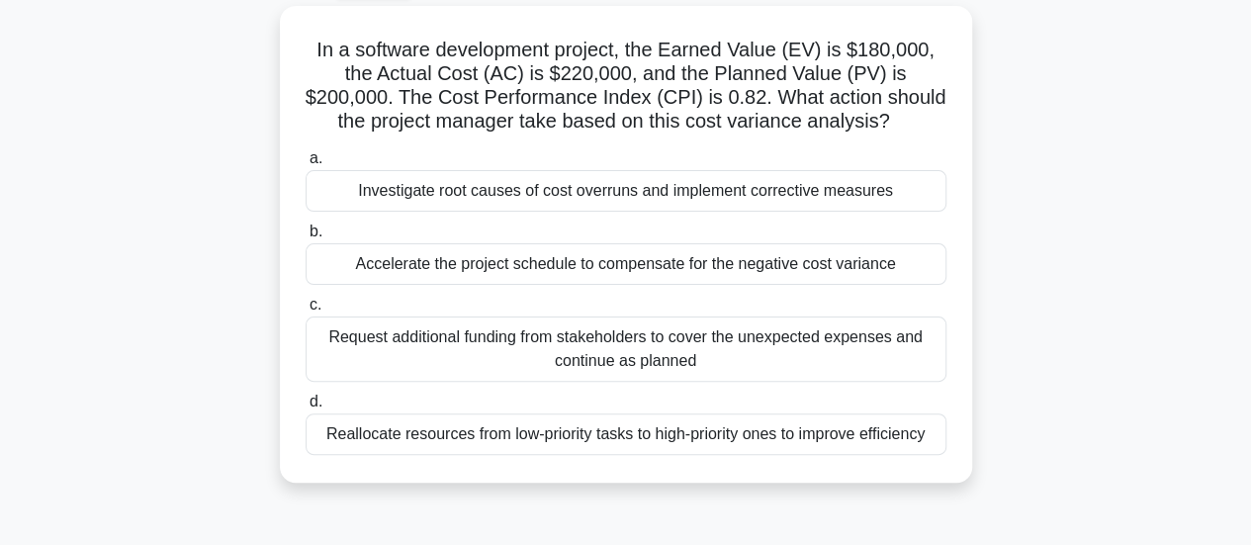
scroll to position [111, 0]
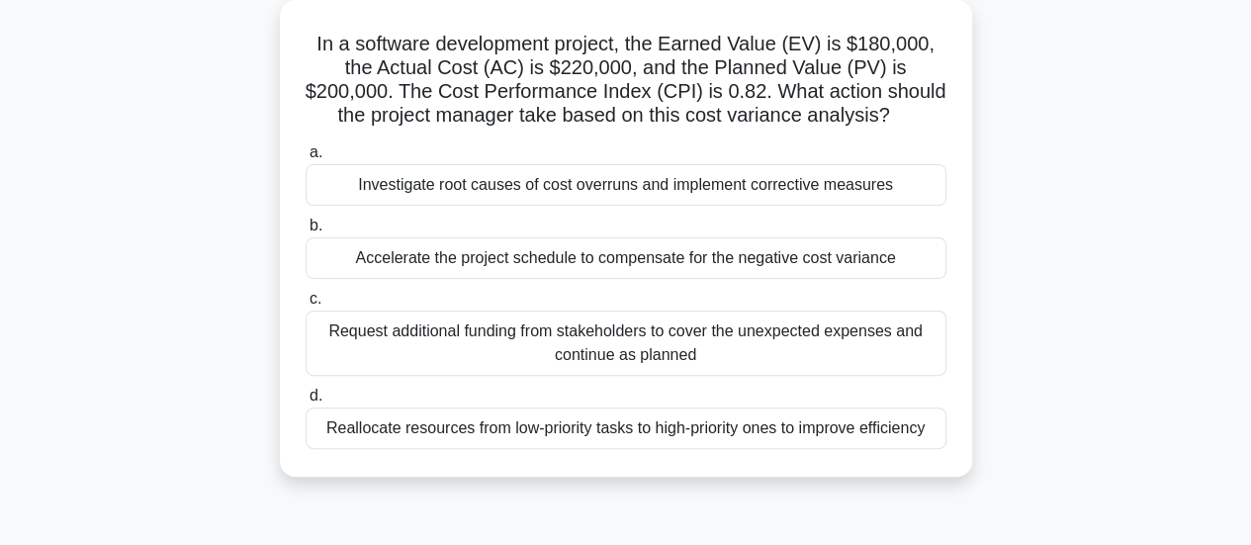
click at [727, 190] on div "Investigate root causes of cost overruns and implement corrective measures" at bounding box center [626, 185] width 641 height 42
click at [306, 159] on input "a. Investigate root causes of cost overruns and implement corrective measures" at bounding box center [306, 152] width 0 height 13
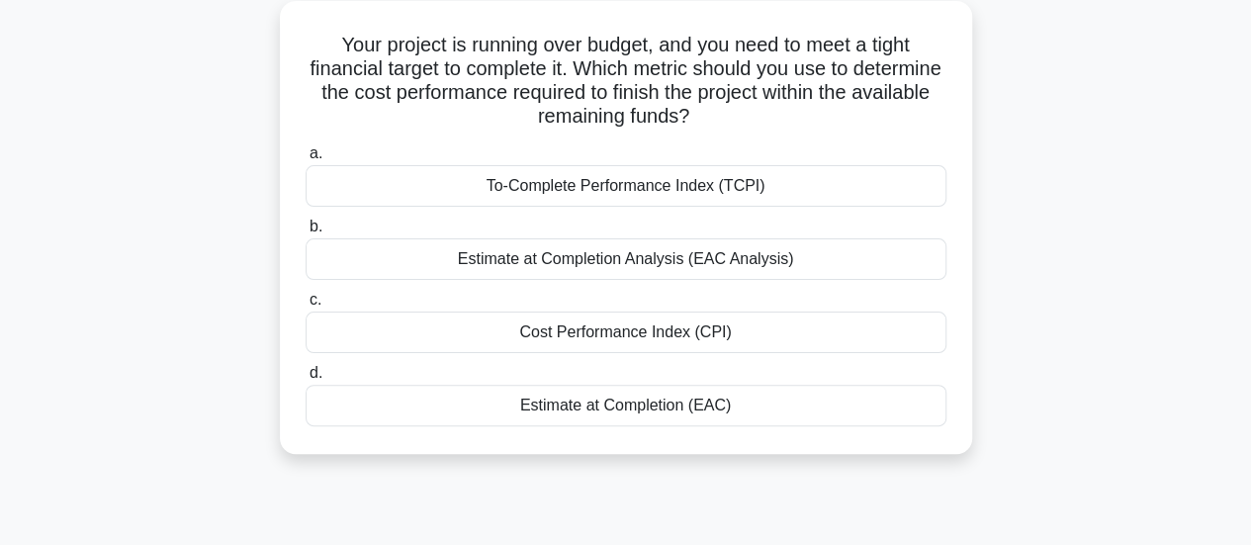
scroll to position [113, 0]
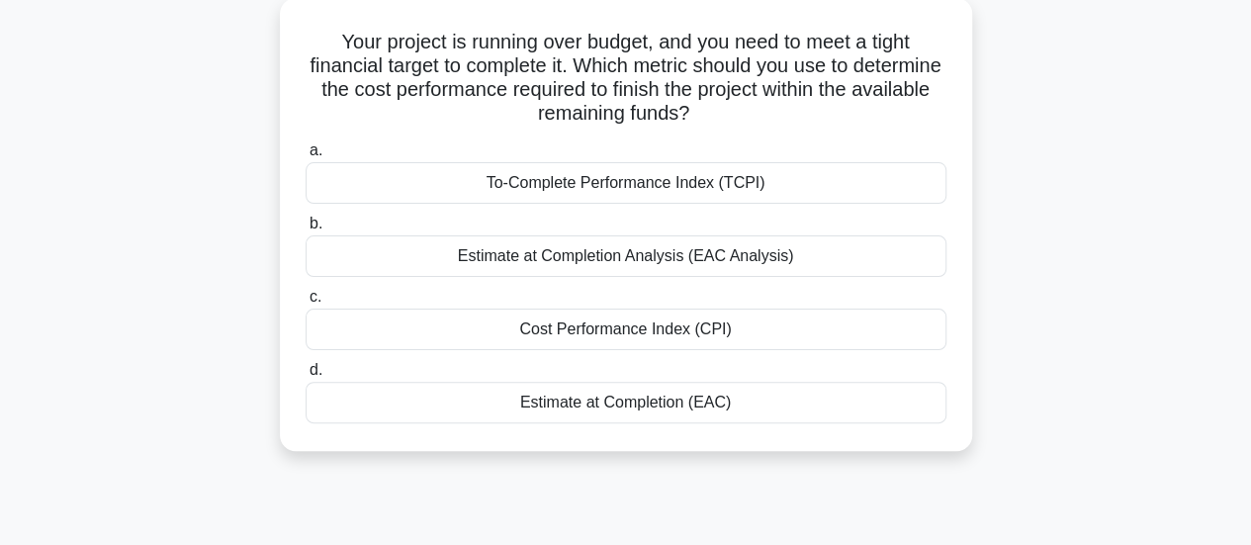
click at [669, 184] on div "To-Complete Performance Index (TCPI)" at bounding box center [626, 183] width 641 height 42
click at [306, 157] on input "a. To-Complete Performance Index (TCPI)" at bounding box center [306, 150] width 0 height 13
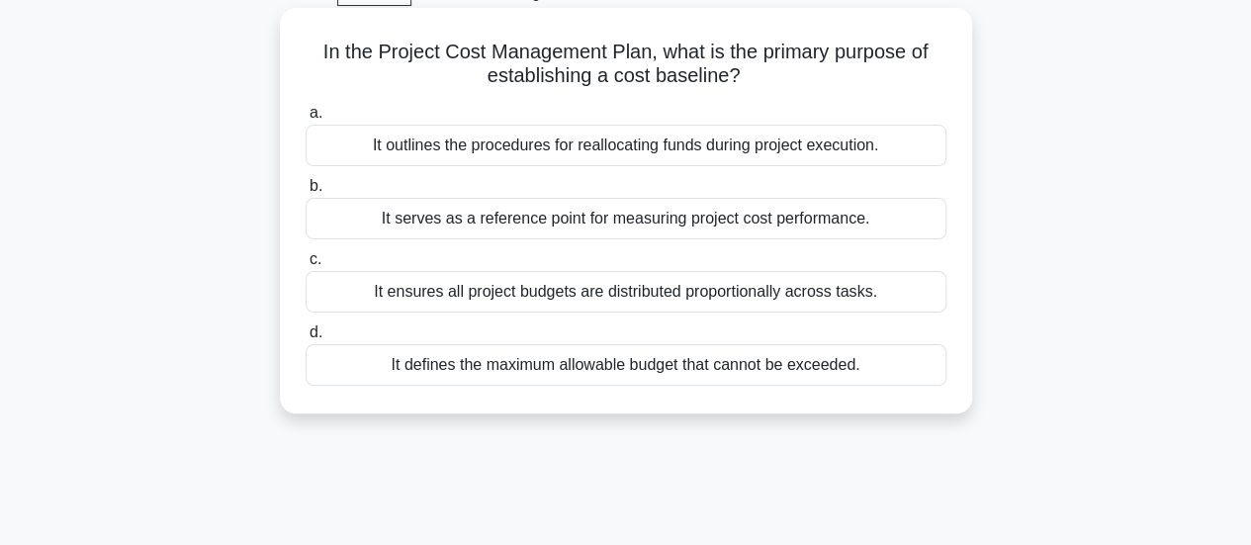
scroll to position [121, 0]
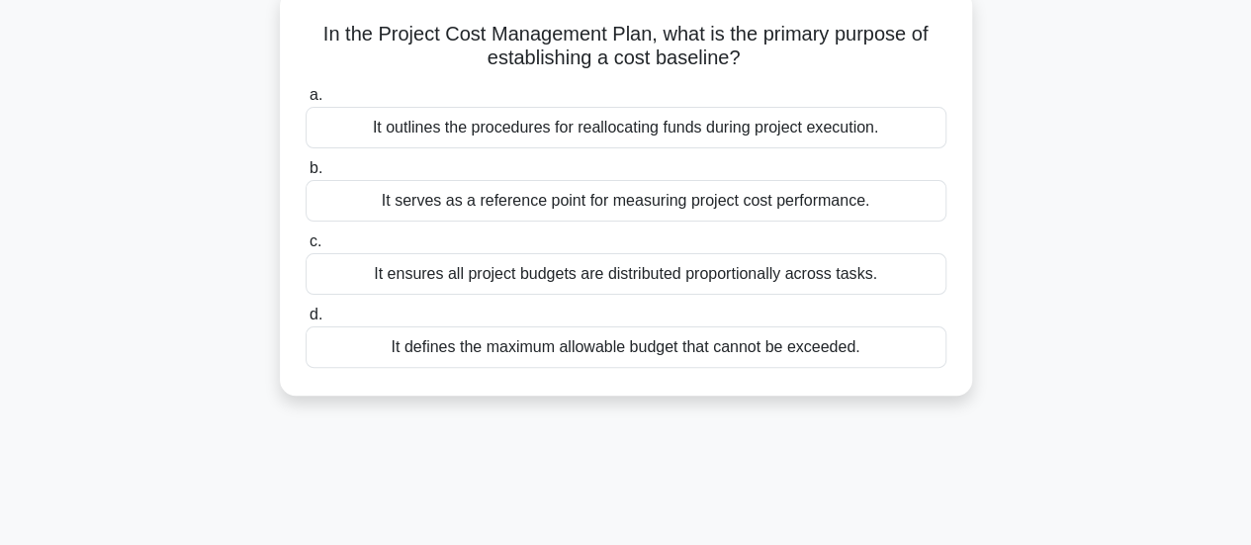
click at [634, 206] on div "It serves as a reference point for measuring project cost performance." at bounding box center [626, 201] width 641 height 42
click at [306, 175] on input "b. It serves as a reference point for measuring project cost performance." at bounding box center [306, 168] width 0 height 13
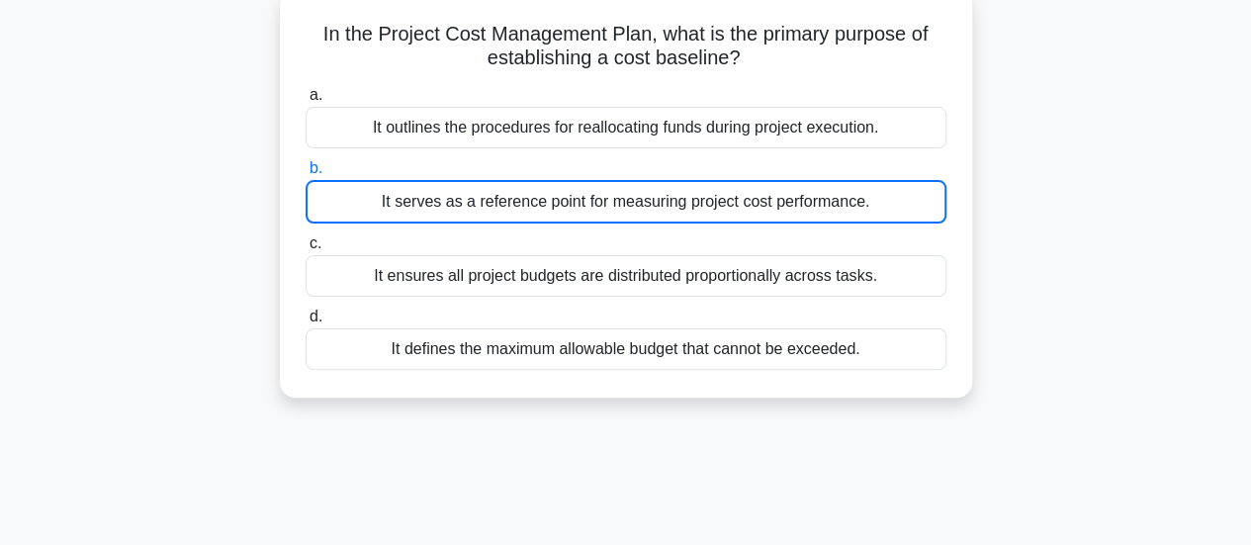
scroll to position [0, 0]
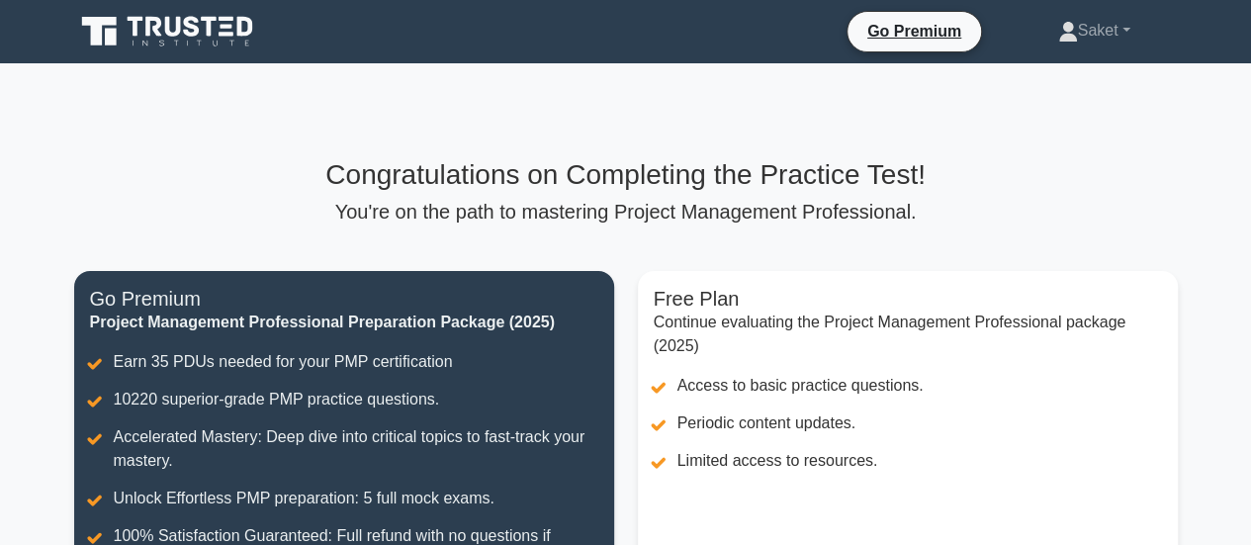
click at [730, 183] on h3 "Congratulations on Completing the Practice Test!" at bounding box center [626, 175] width 1104 height 34
click at [621, 213] on p "You're on the path to mastering Project Management Professional." at bounding box center [626, 212] width 1104 height 24
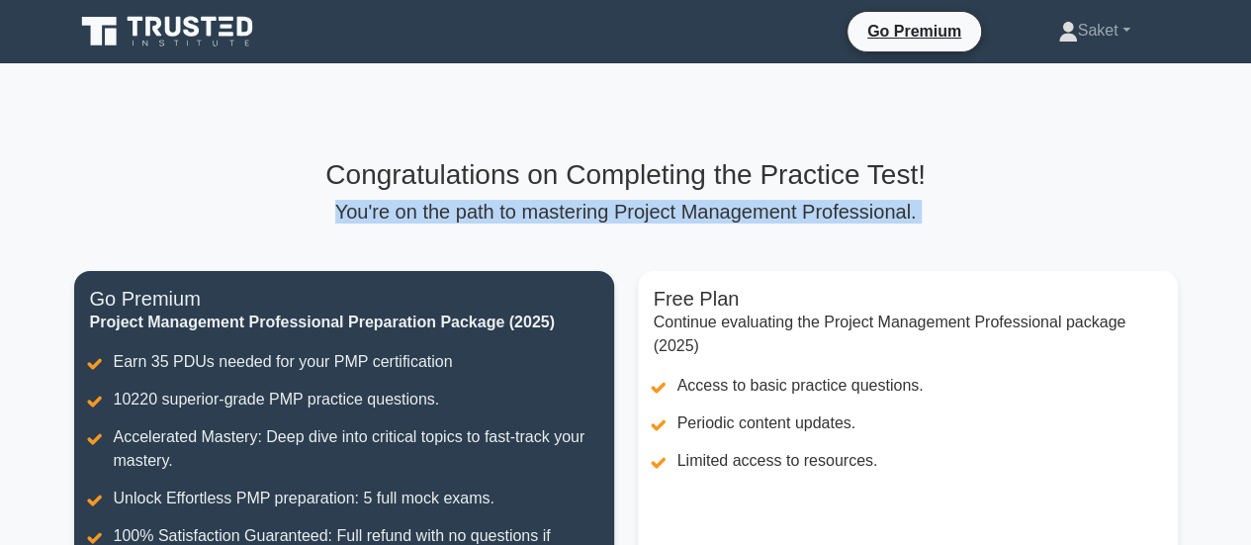
click at [621, 213] on p "You're on the path to mastering Project Management Professional." at bounding box center [626, 212] width 1104 height 24
click at [720, 224] on p "You're on the path to mastering Project Management Professional." at bounding box center [626, 212] width 1104 height 24
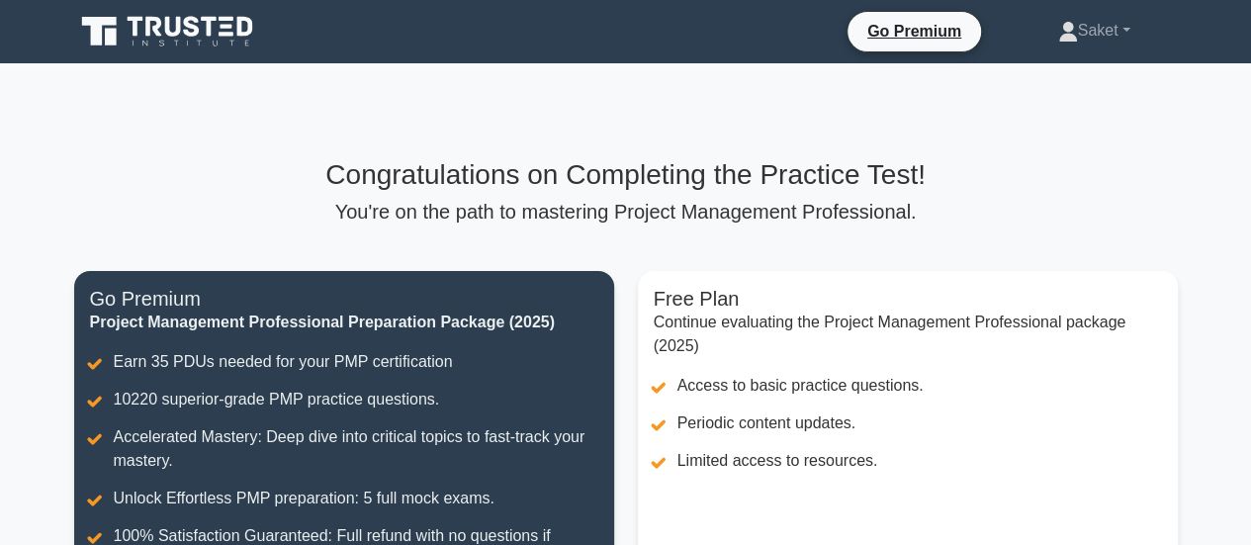
click at [720, 224] on p "You're on the path to mastering Project Management Professional." at bounding box center [626, 212] width 1104 height 24
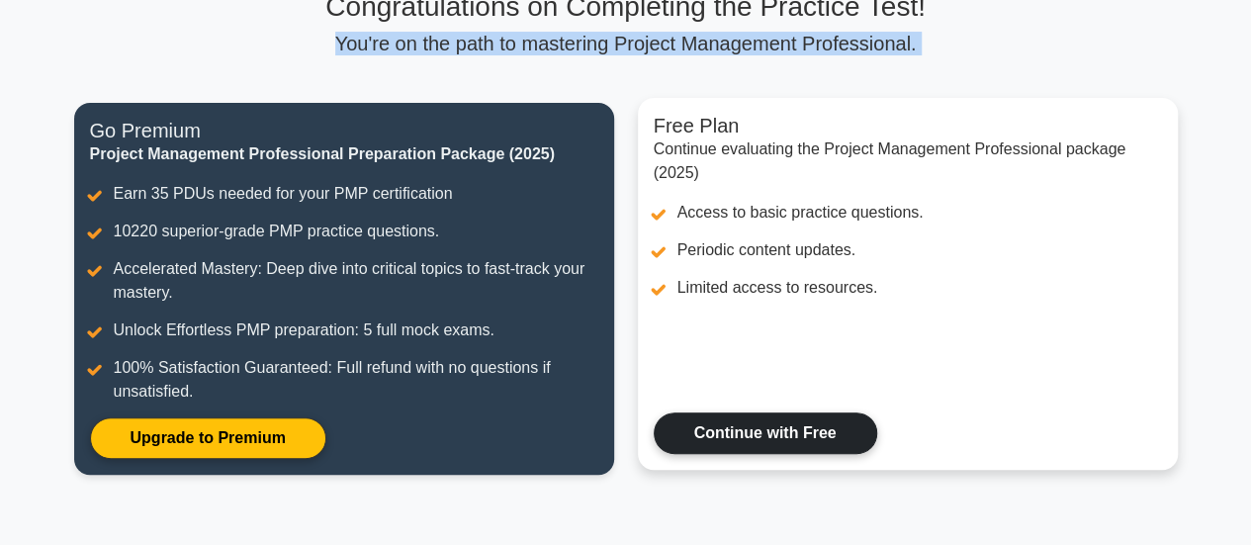
scroll to position [172, 0]
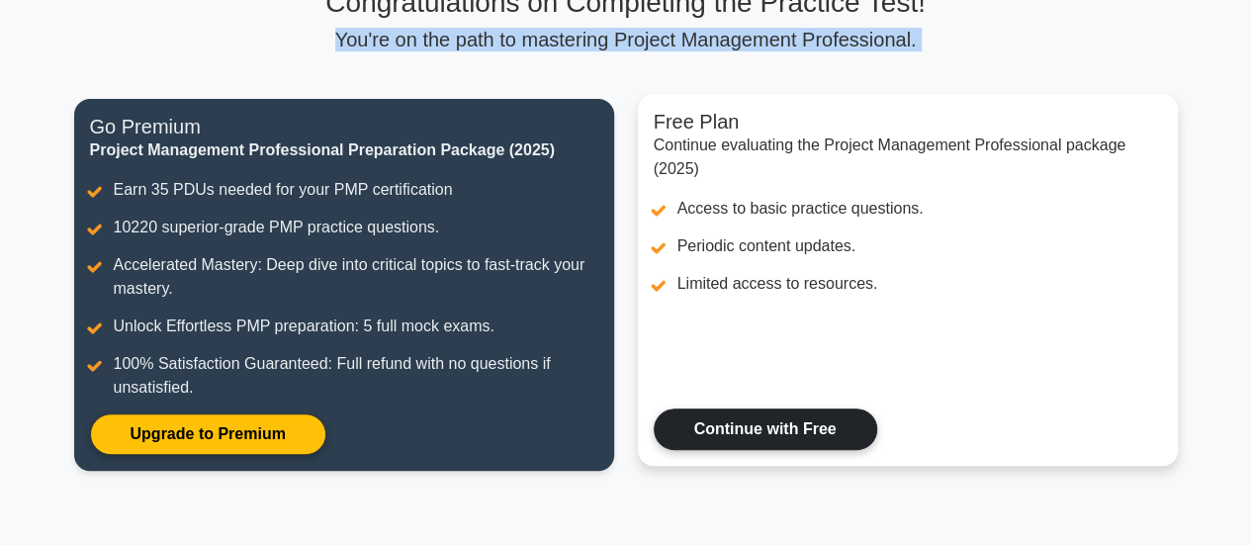
click at [730, 418] on link "Continue with Free" at bounding box center [766, 430] width 224 height 42
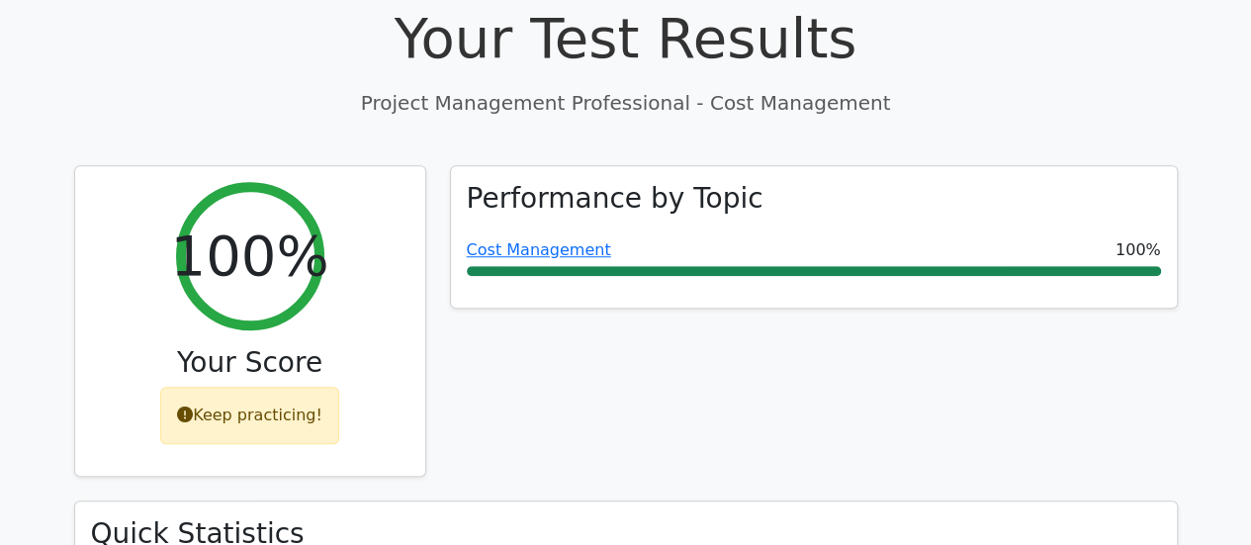
scroll to position [667, 0]
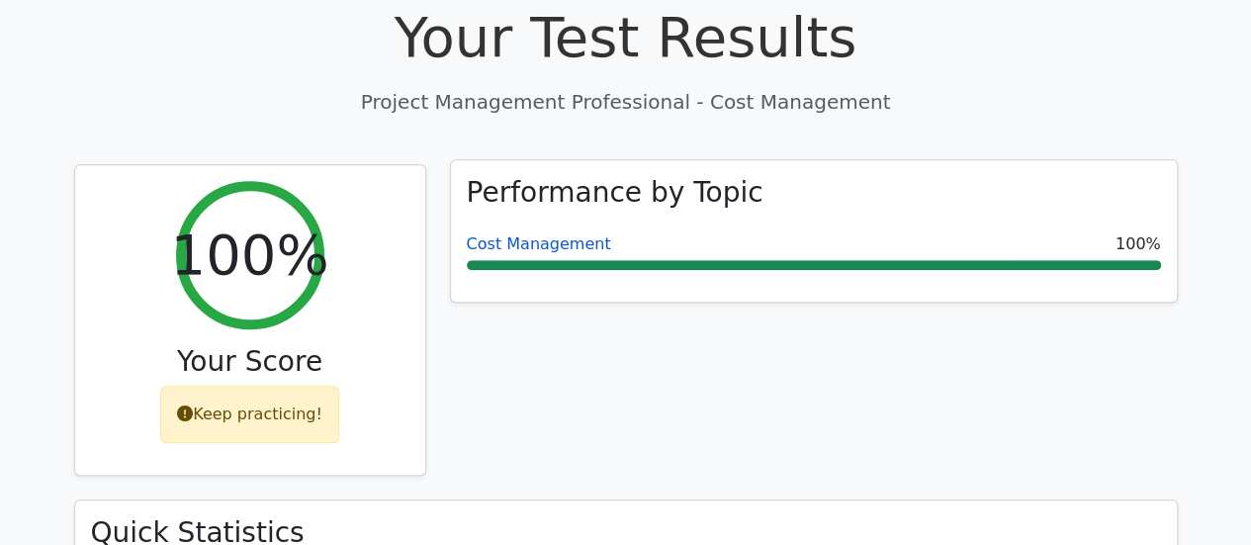
click at [562, 234] on link "Cost Management" at bounding box center [539, 243] width 144 height 19
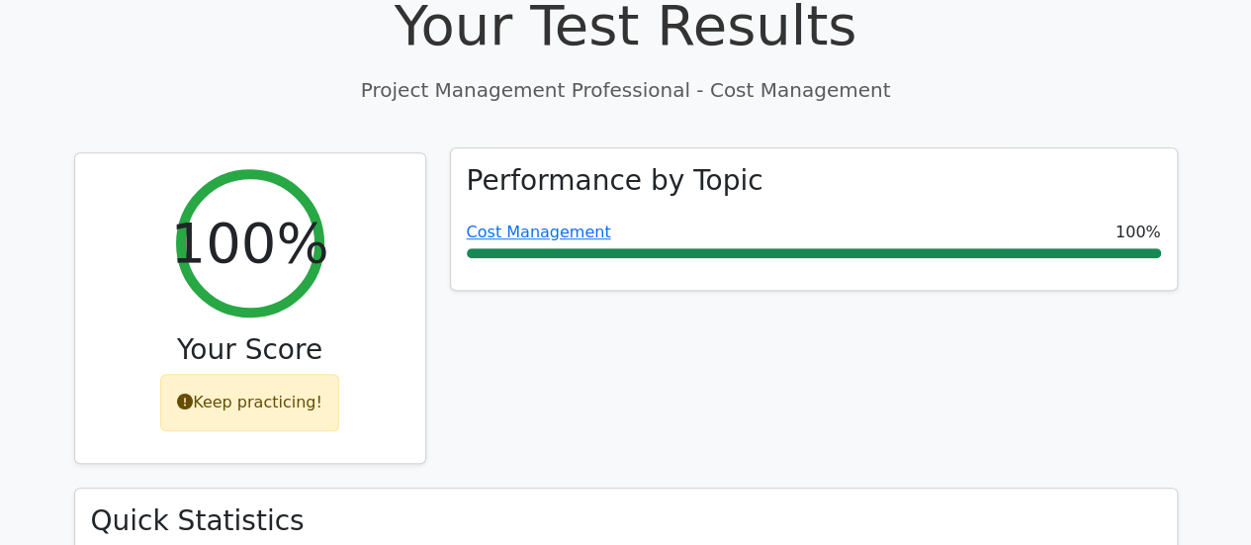
scroll to position [505, 0]
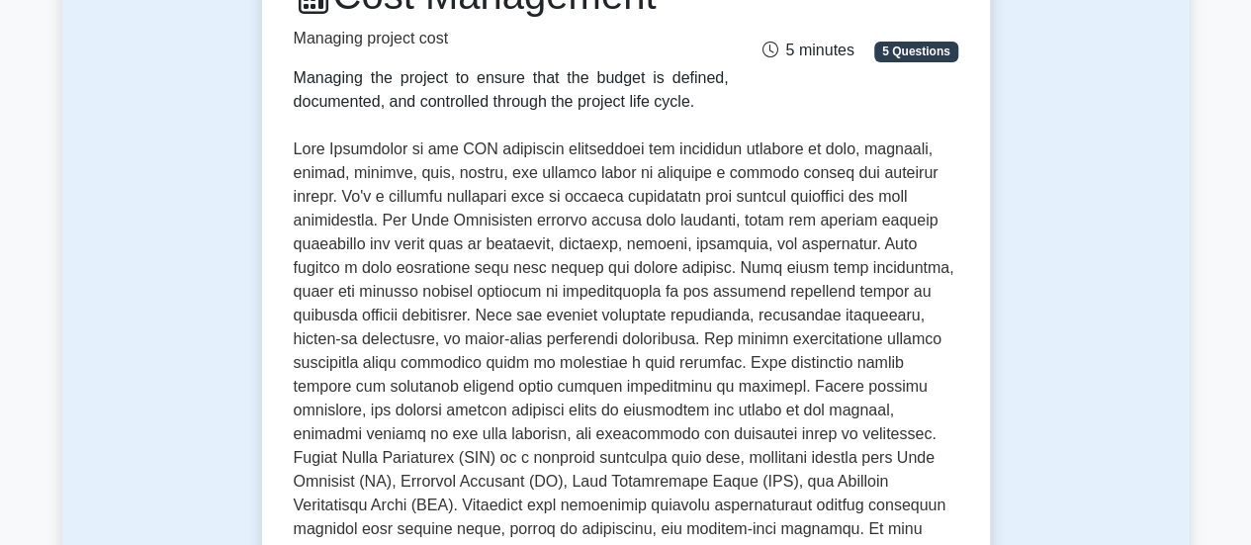
scroll to position [235, 0]
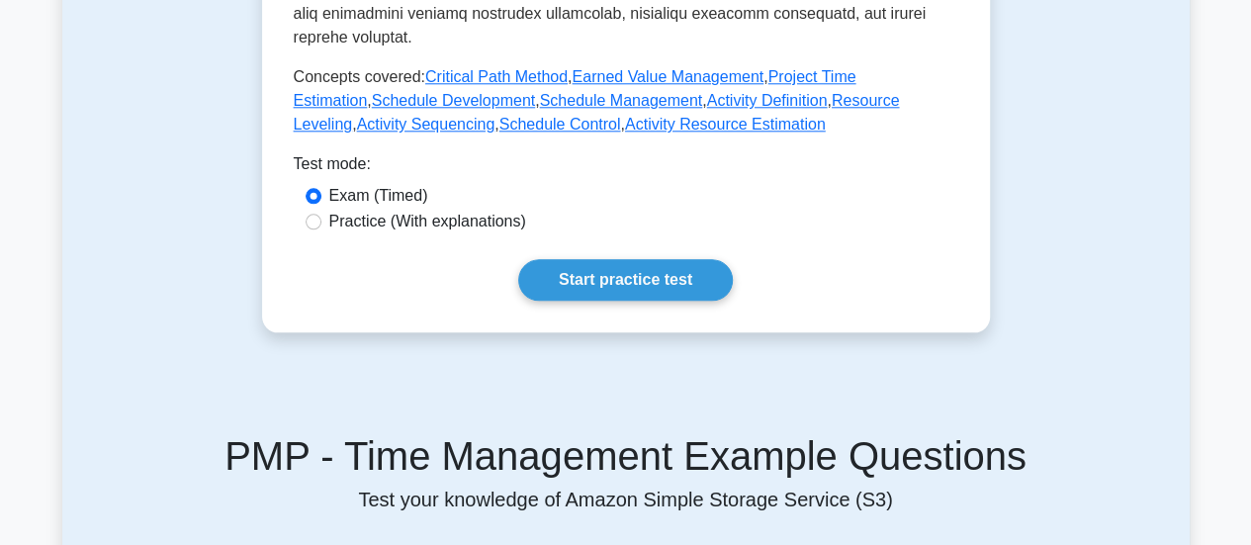
scroll to position [1015, 0]
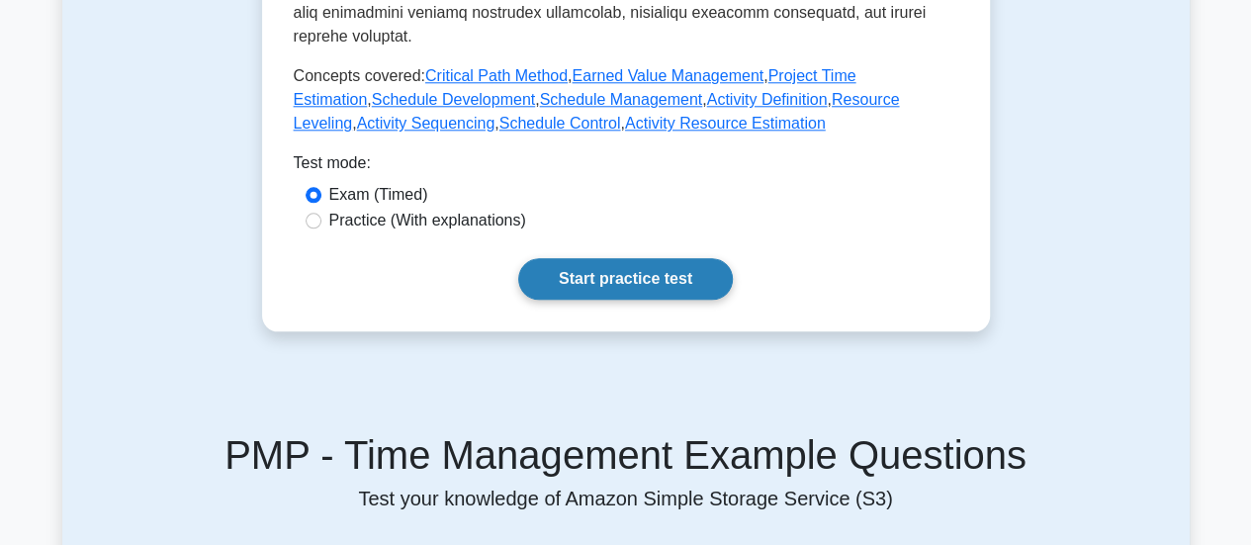
click at [639, 258] on link "Start practice test" at bounding box center [625, 279] width 215 height 42
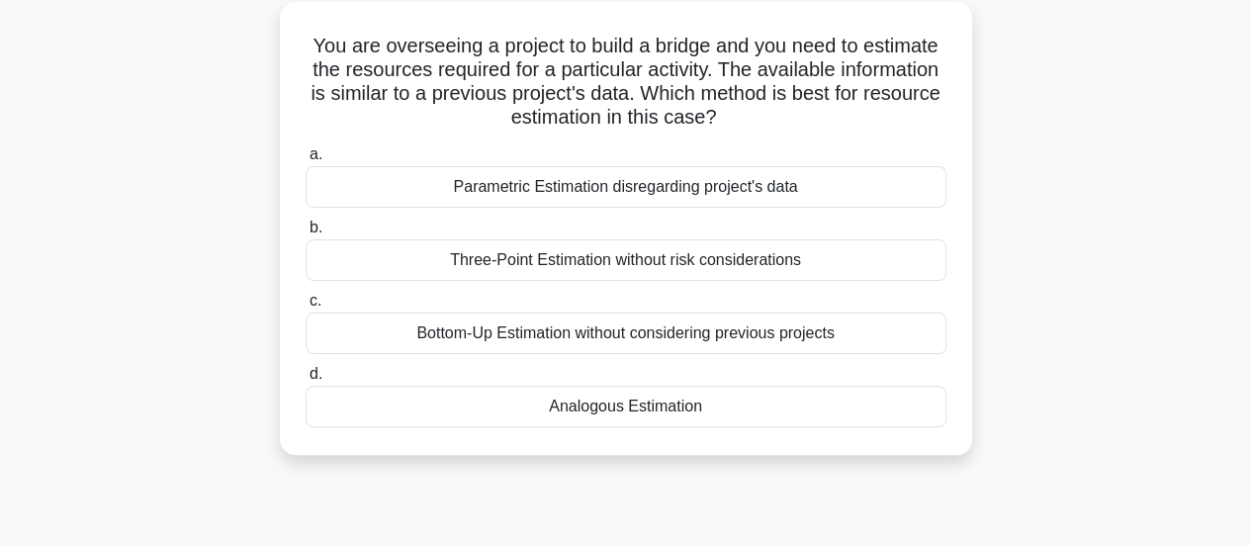
scroll to position [128, 0]
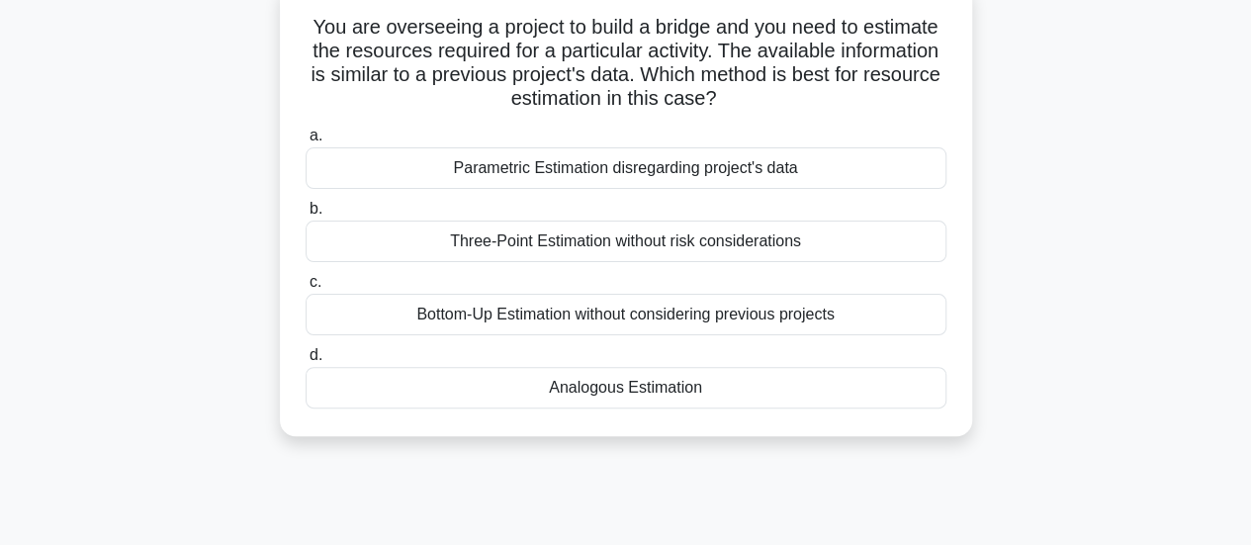
click at [542, 381] on div "Analogous Estimation" at bounding box center [626, 388] width 641 height 42
click at [306, 362] on input "d. Analogous Estimation" at bounding box center [306, 355] width 0 height 13
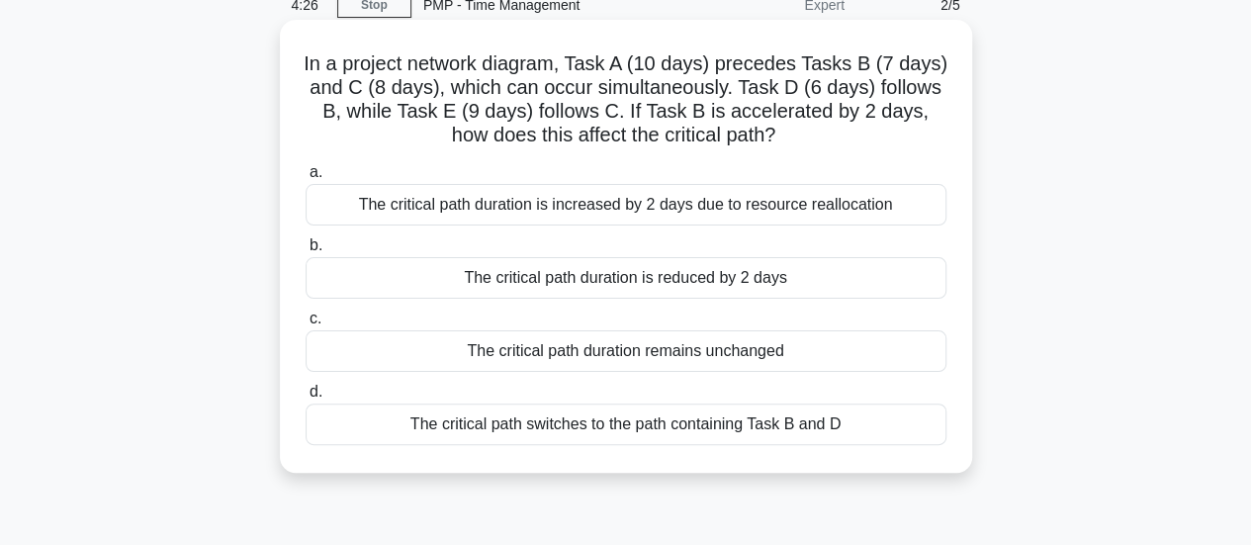
scroll to position [99, 0]
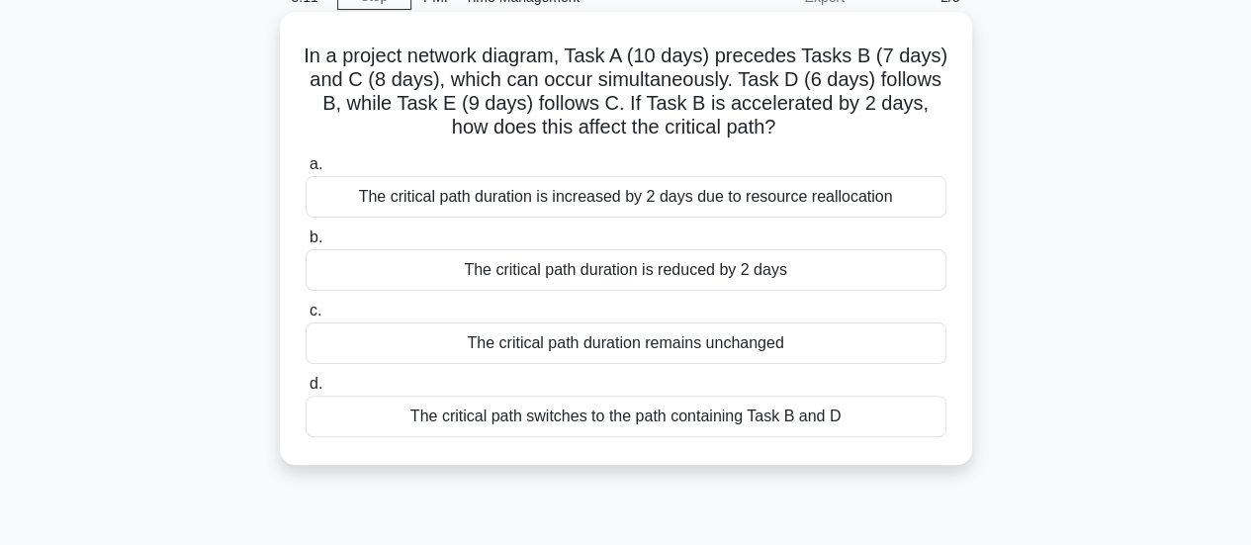
click at [510, 270] on div "The critical path duration is reduced by 2 days" at bounding box center [626, 270] width 641 height 42
click at [306, 244] on input "b. The critical path duration is reduced by 2 days" at bounding box center [306, 237] width 0 height 13
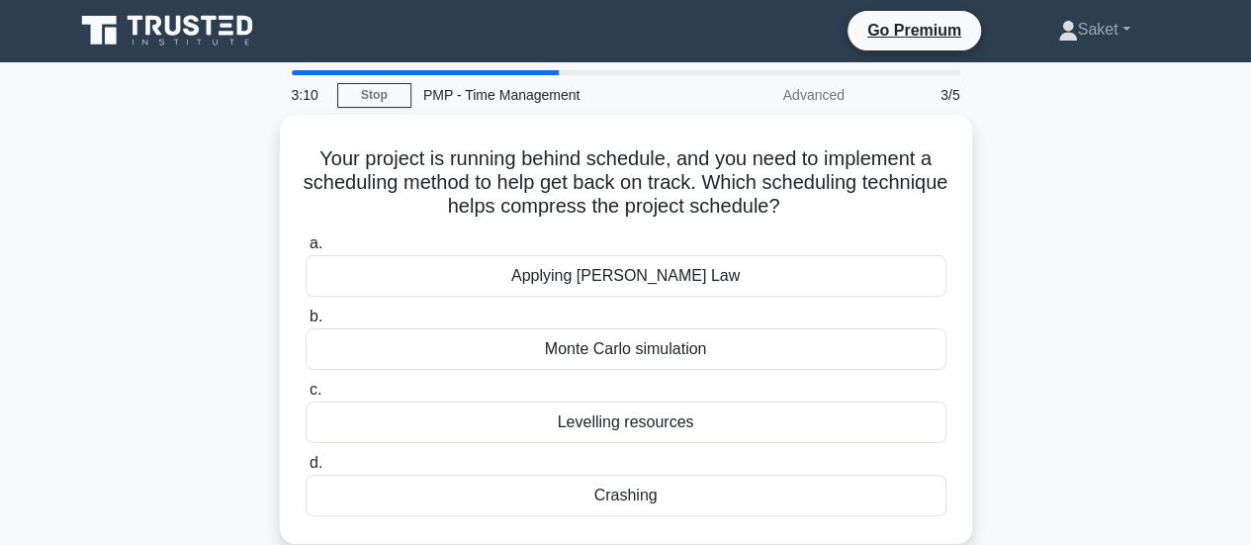
scroll to position [0, 0]
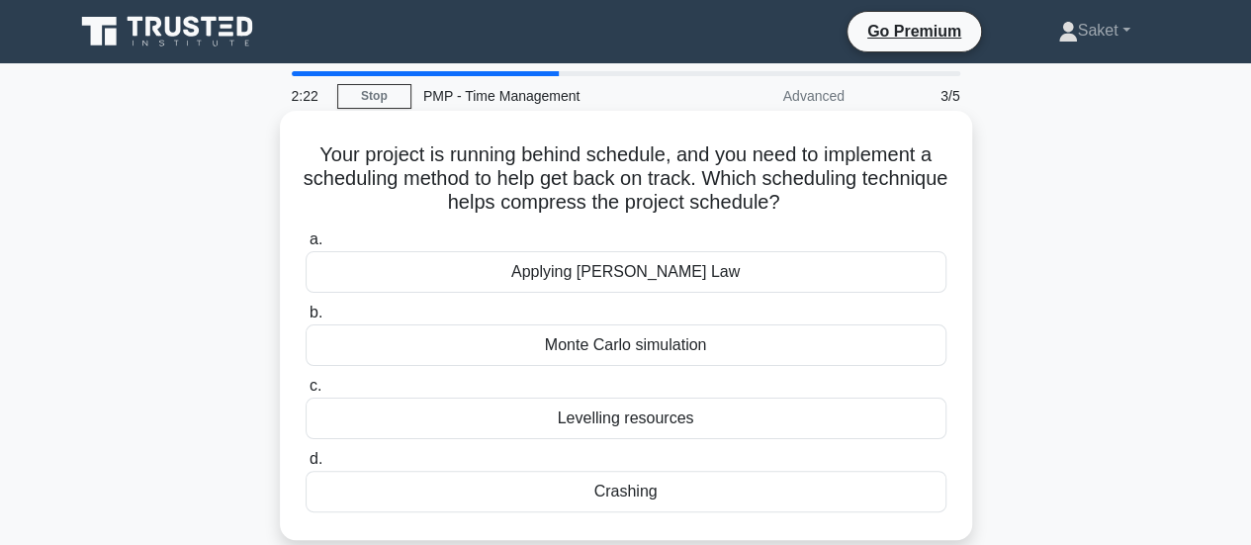
click at [630, 490] on div "Crashing" at bounding box center [626, 492] width 641 height 42
click at [306, 466] on input "d. Crashing" at bounding box center [306, 459] width 0 height 13
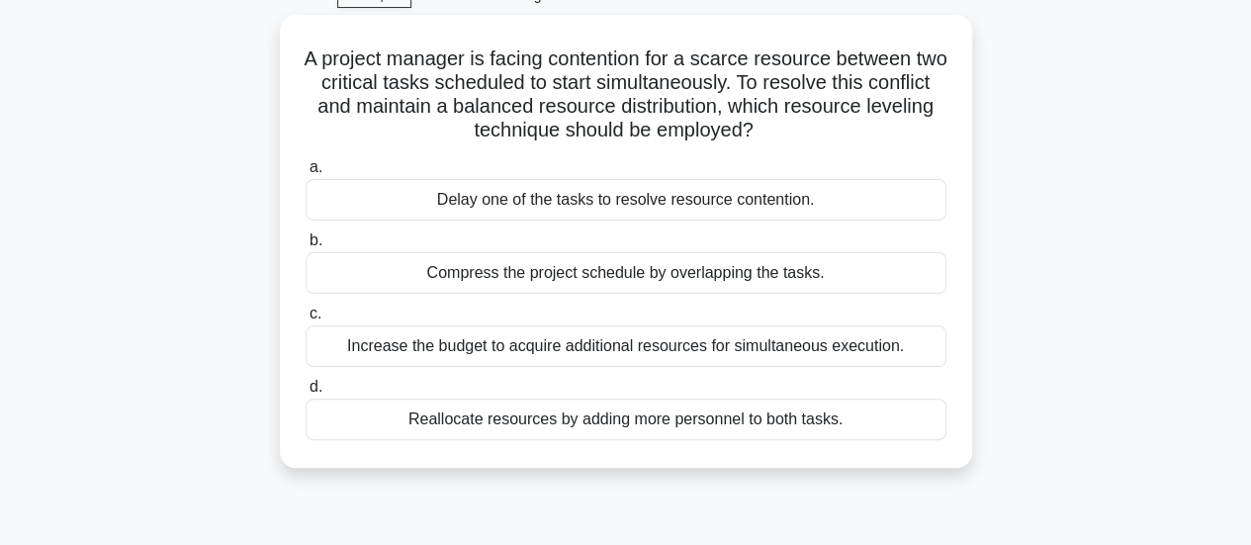
scroll to position [100, 0]
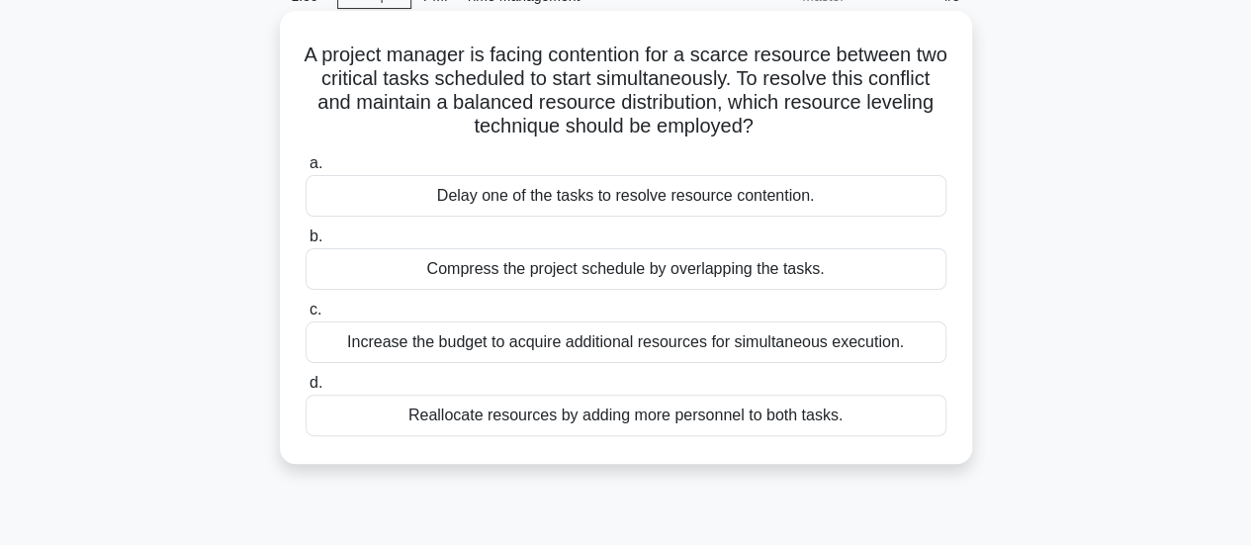
click at [580, 186] on div "Delay one of the tasks to resolve resource contention." at bounding box center [626, 196] width 641 height 42
click at [306, 170] on input "a. Delay one of the tasks to resolve resource contention." at bounding box center [306, 163] width 0 height 13
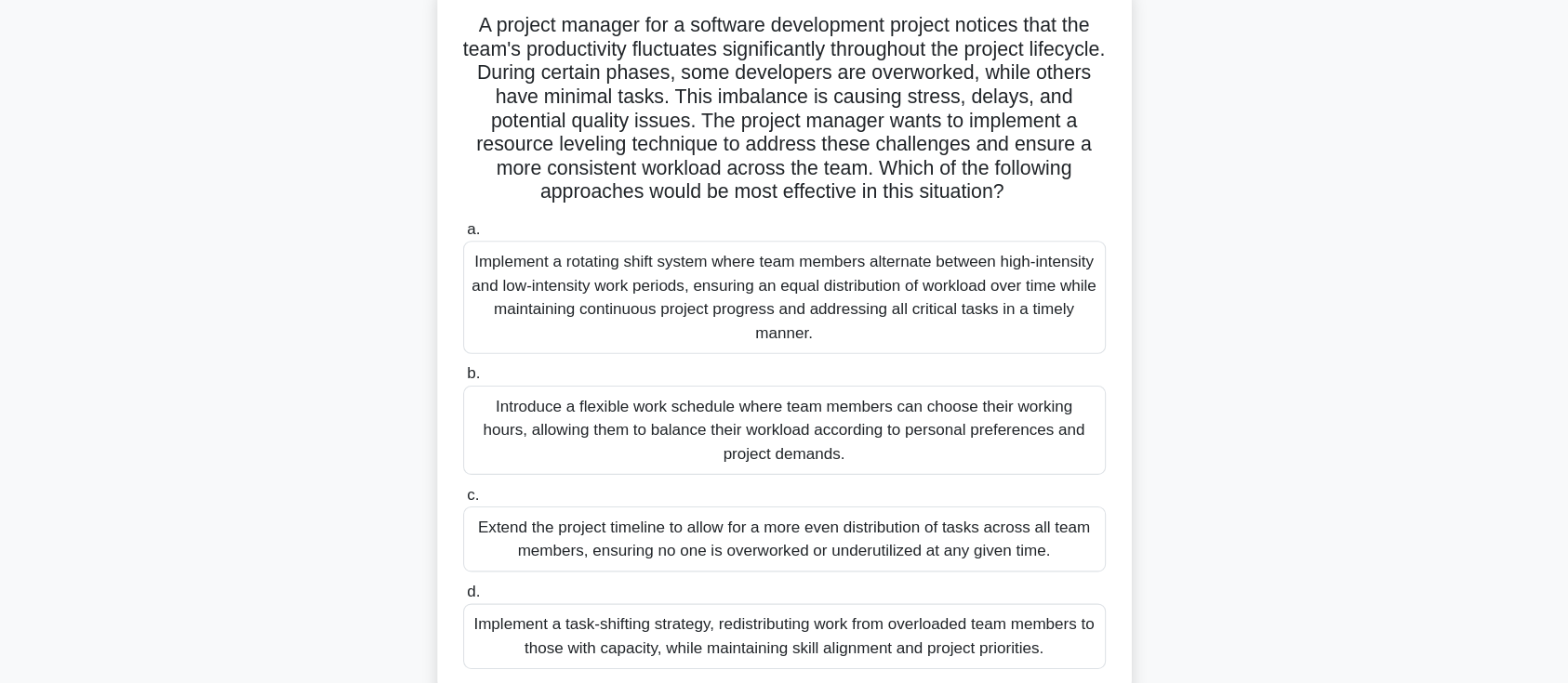
scroll to position [127, 0]
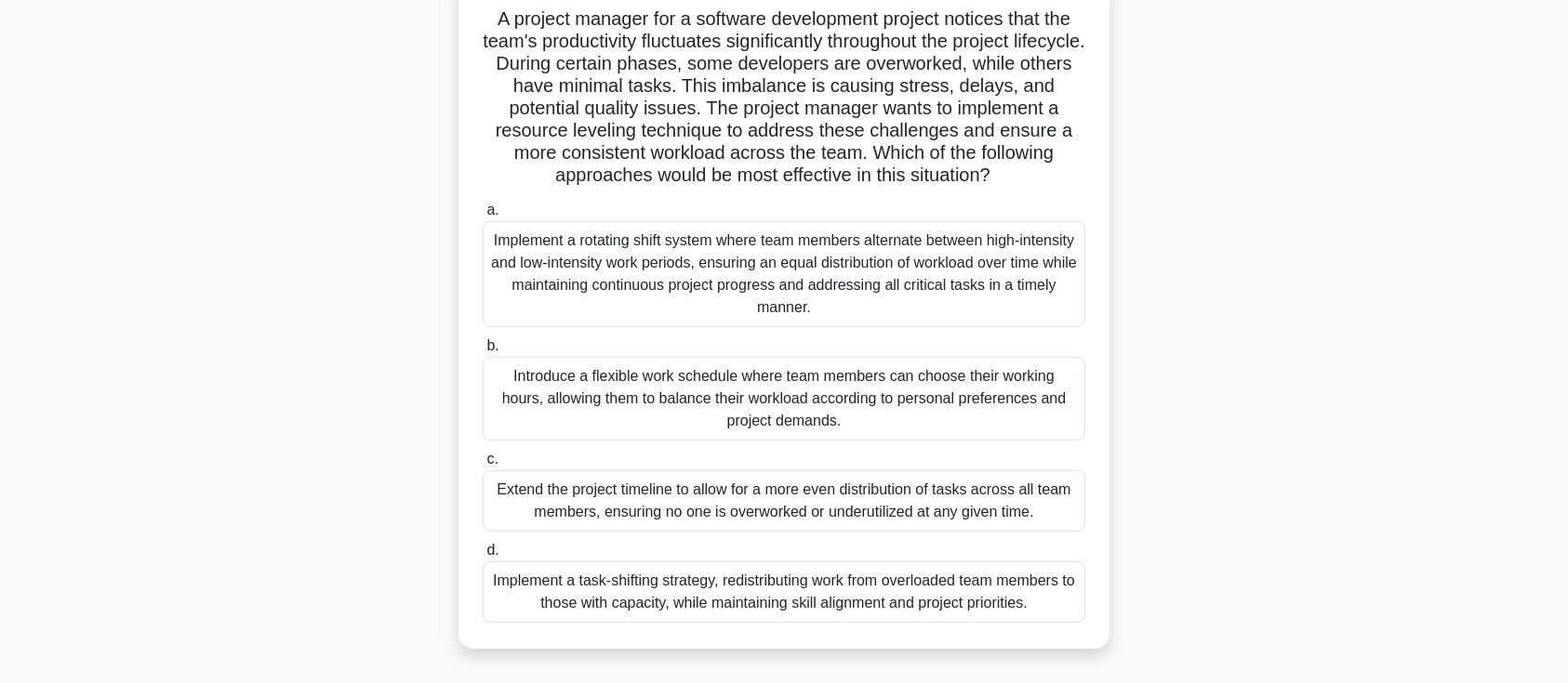
drag, startPoint x: 1139, startPoint y: 1, endPoint x: 1029, endPoint y: 377, distance: 391.8
click at [1029, 377] on div "Introduce a flexible work schedule where team members can choose their working …" at bounding box center [783, 398] width 603 height 84
click at [482, 352] on input "b. Introduce a flexible work schedule where team members can choose their worki…" at bounding box center [482, 346] width 0 height 12
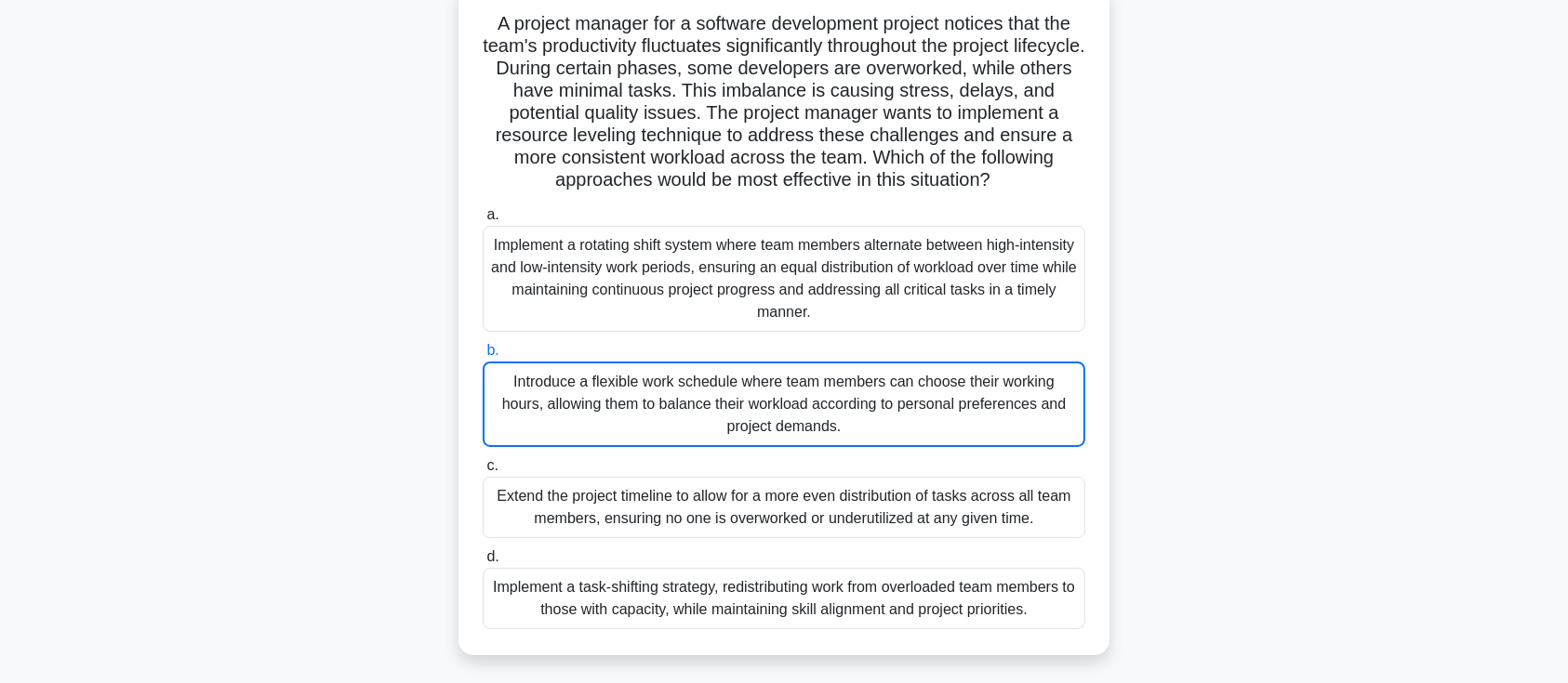
scroll to position [0, 0]
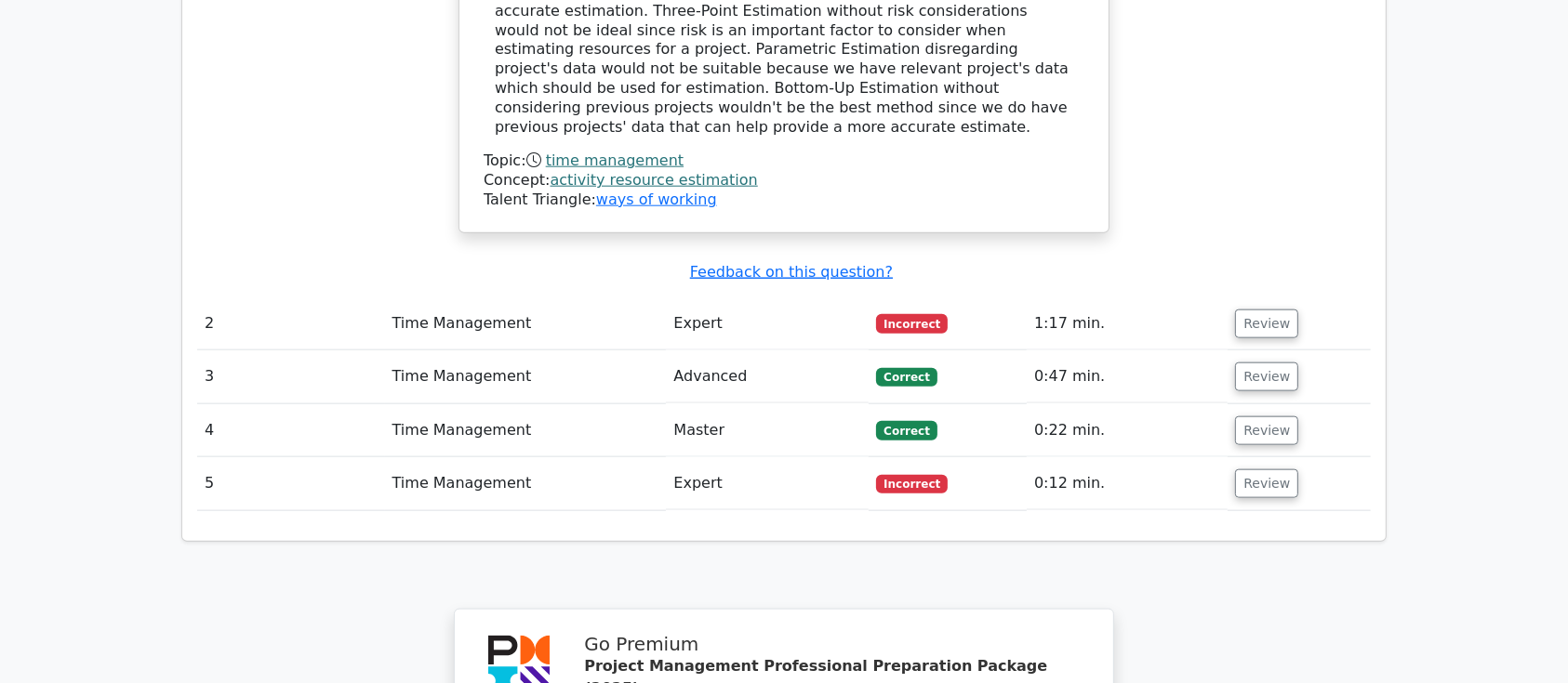
scroll to position [2059, 0]
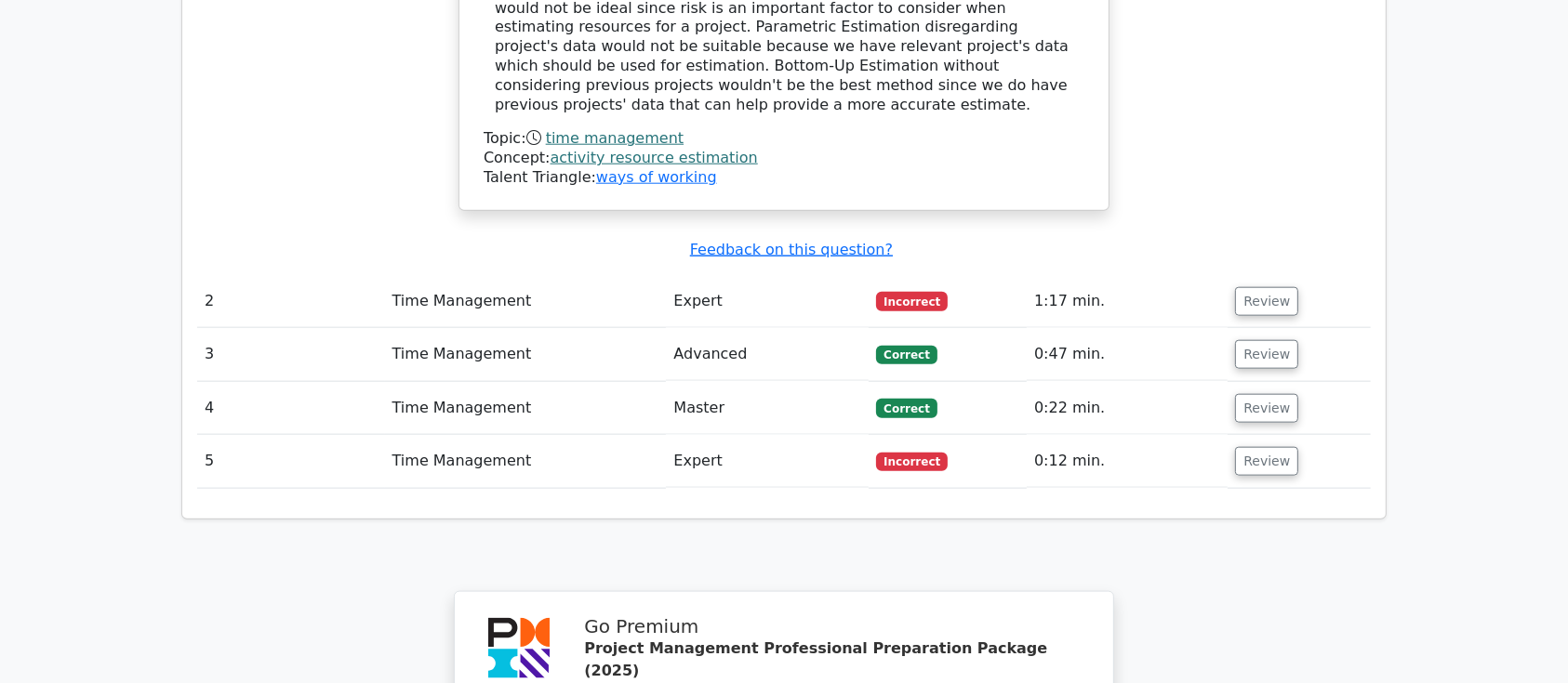
drag, startPoint x: 1090, startPoint y: 213, endPoint x: 1000, endPoint y: 209, distance: 90.1
click at [1000, 275] on tr "2 Time Management Expert Incorrect 1:17 min. Review" at bounding box center [784, 302] width 1173 height 53
click at [1049, 275] on td "1:17 min." at bounding box center [1127, 302] width 201 height 53
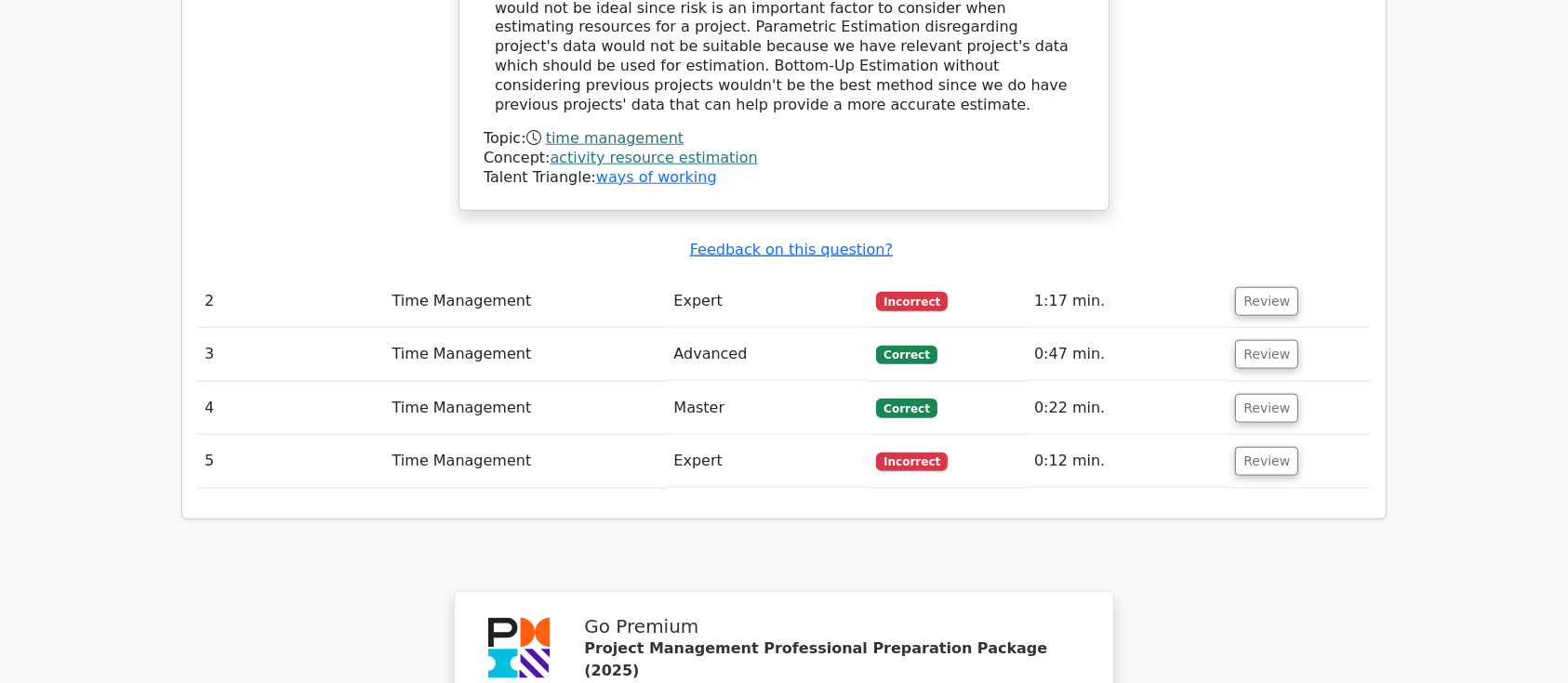
click at [1108, 275] on td "1:17 min." at bounding box center [1127, 302] width 201 height 53
drag, startPoint x: 1097, startPoint y: 213, endPoint x: 960, endPoint y: 207, distance: 137.1
click at [960, 275] on tr "2 Time Management Expert Incorrect 1:17 min. Review" at bounding box center [784, 302] width 1173 height 53
click at [1048, 275] on td "1:17 min." at bounding box center [1127, 302] width 201 height 53
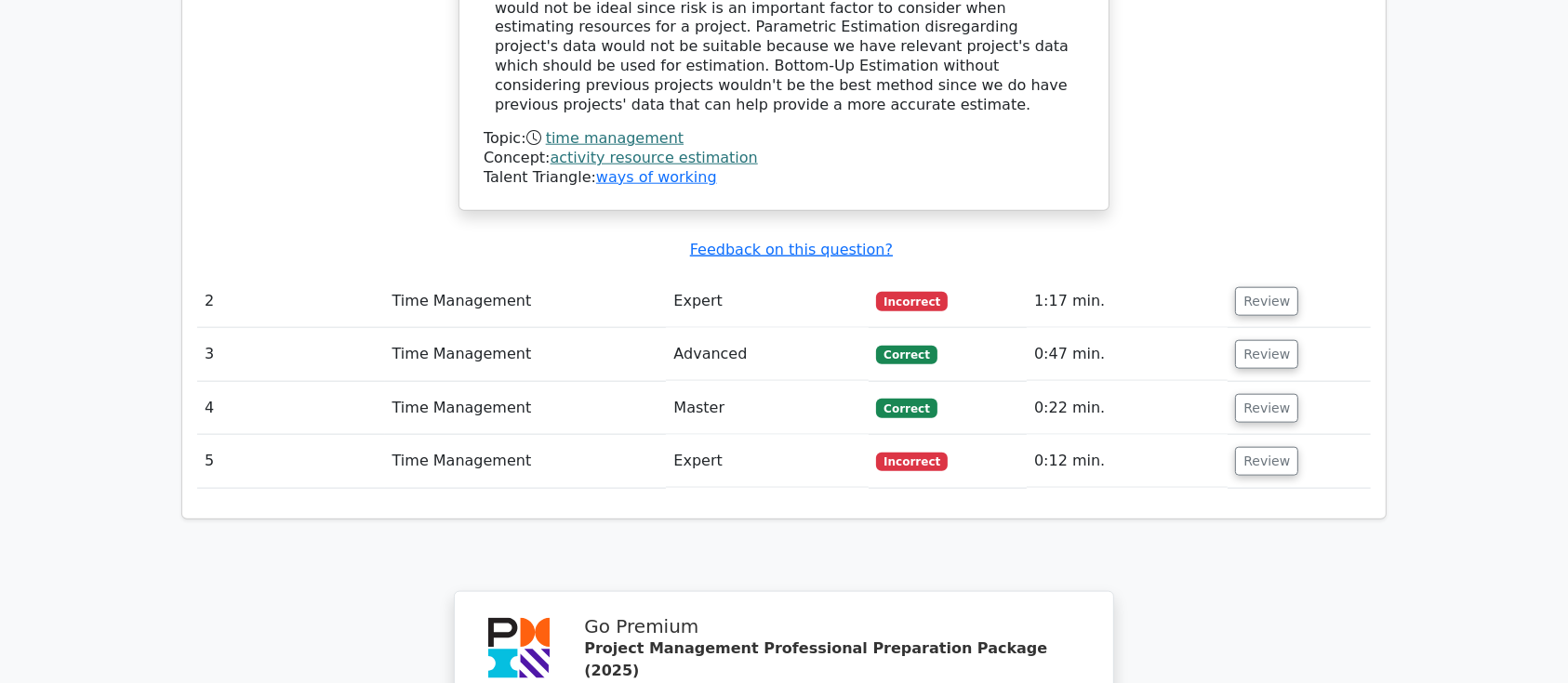
click at [1048, 275] on td "1:17 min." at bounding box center [1127, 302] width 201 height 53
click at [1113, 275] on td "1:17 min." at bounding box center [1127, 302] width 201 height 53
drag, startPoint x: 1098, startPoint y: 211, endPoint x: 989, endPoint y: 209, distance: 109.0
click at [989, 275] on tr "2 Time Management Expert Incorrect 1:17 min. Review" at bounding box center [784, 302] width 1173 height 53
click at [1086, 275] on td "1:17 min." at bounding box center [1127, 302] width 201 height 53
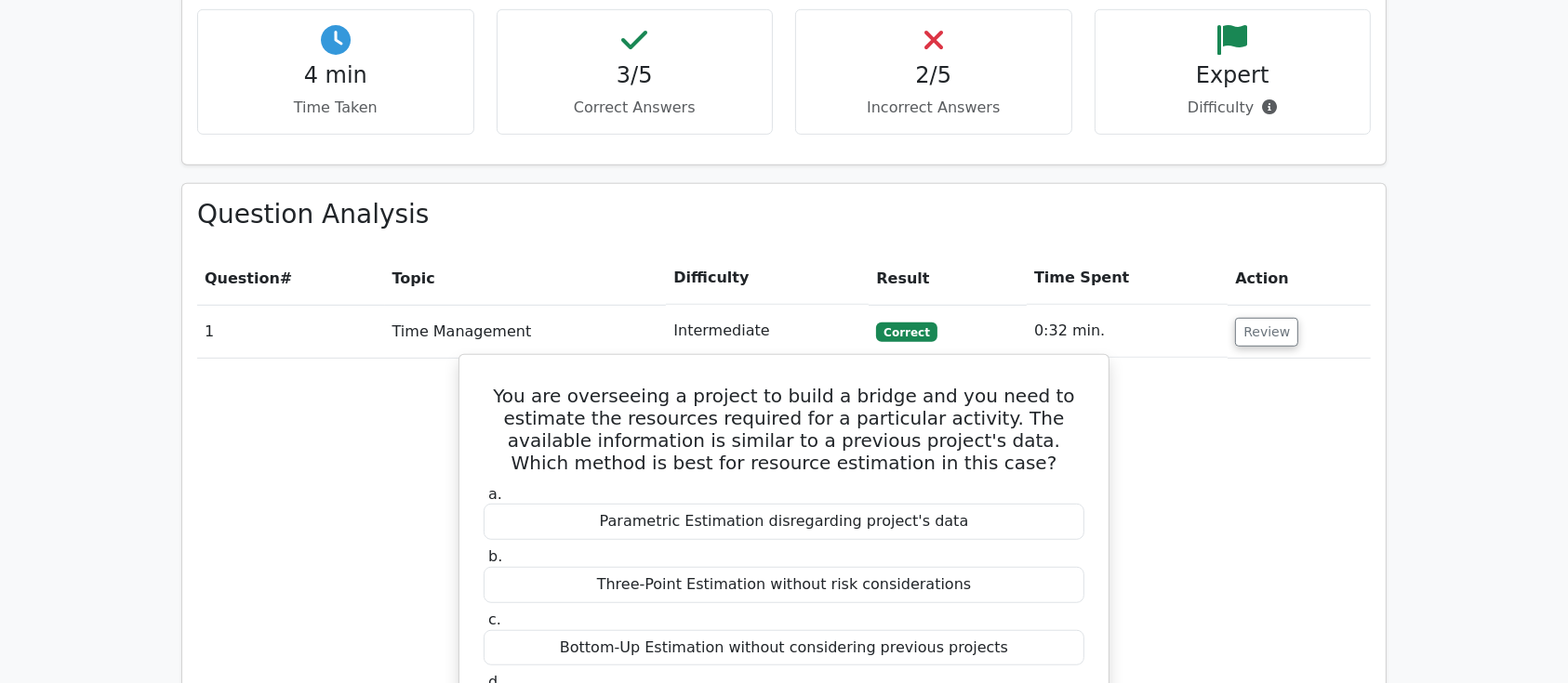
scroll to position [1078, 0]
